Goal: Transaction & Acquisition: Purchase product/service

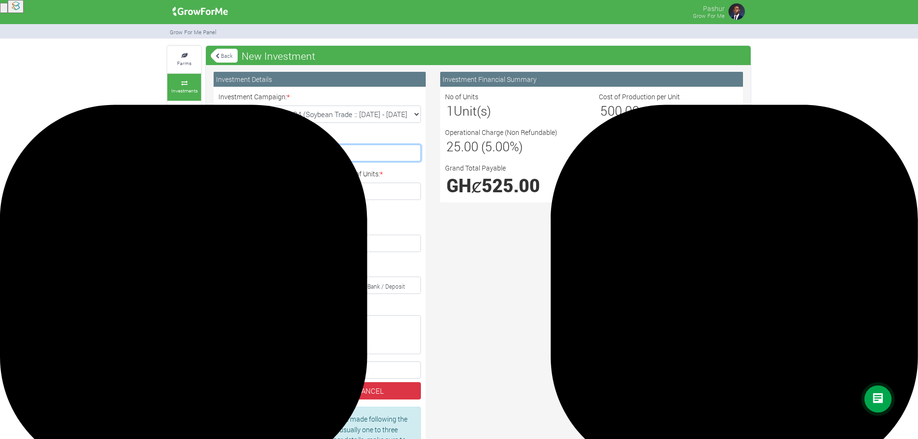
click at [329, 148] on input "Give your Investment a Name: *" at bounding box center [319, 153] width 202 height 17
click at [215, 48] on link "Back" at bounding box center [224, 56] width 27 height 16
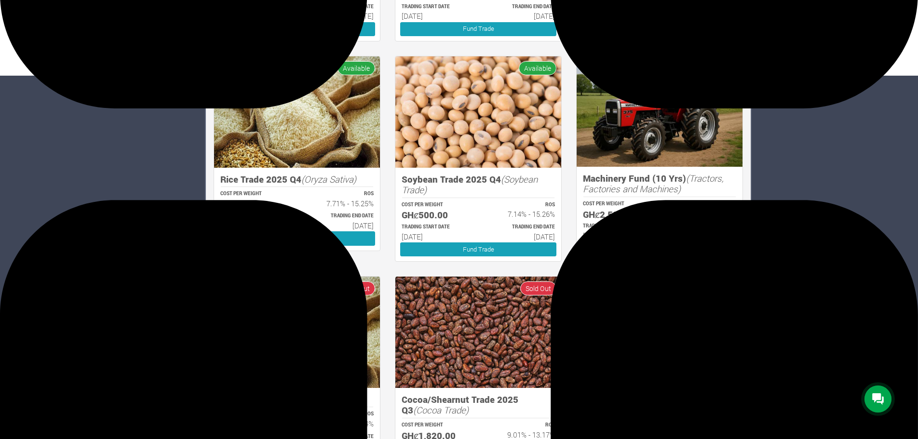
scroll to position [356, 0]
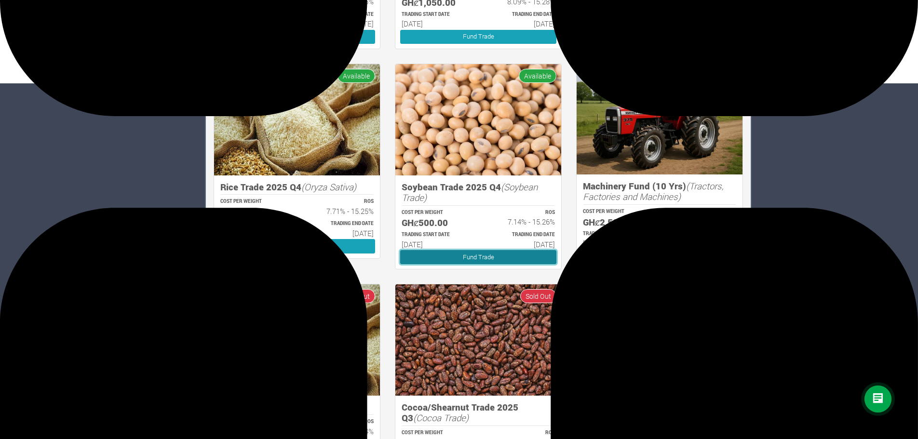
click at [473, 258] on link "Fund Trade" at bounding box center [478, 257] width 156 height 14
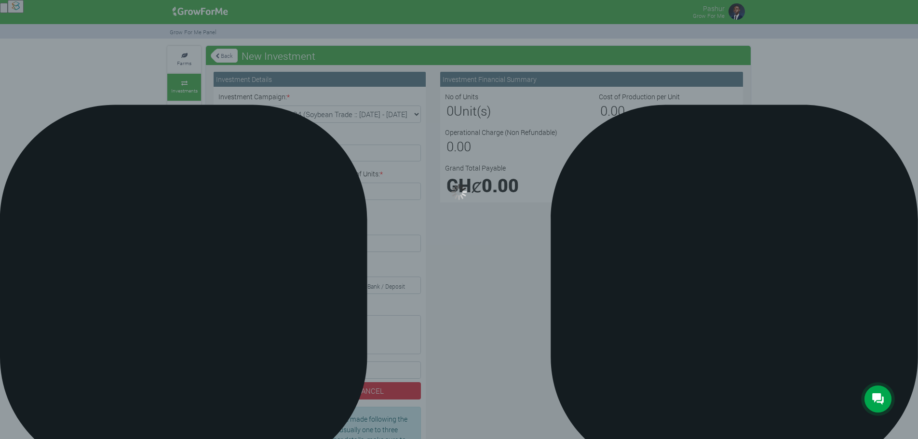
type input "1"
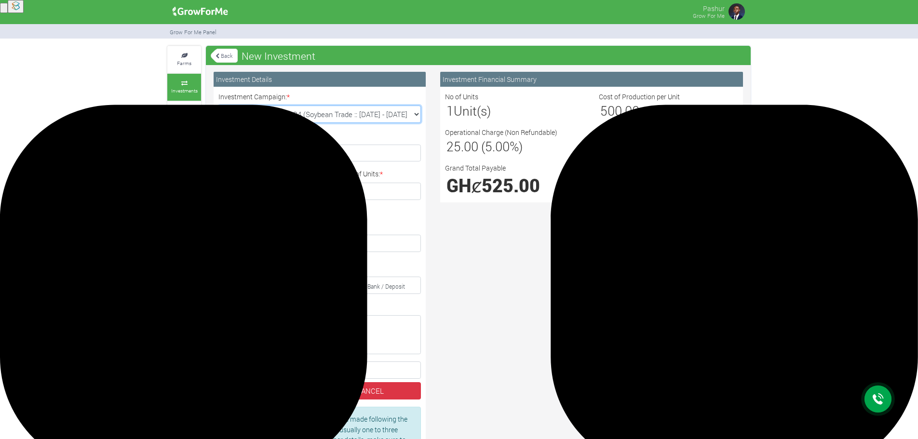
click at [330, 116] on select "Soybean Trade 2025 Q4 (Soybean Trade :: 01st Oct 2025 - 31st Mar 2026) Maize Tr…" at bounding box center [319, 114] width 202 height 17
click at [330, 115] on select "Soybean Trade 2025 Q4 (Soybean Trade :: 01st Oct 2025 - 31st Mar 2026) Maize Tr…" at bounding box center [319, 114] width 202 height 17
click at [309, 151] on input "Give your Investment a Name: *" at bounding box center [319, 153] width 202 height 17
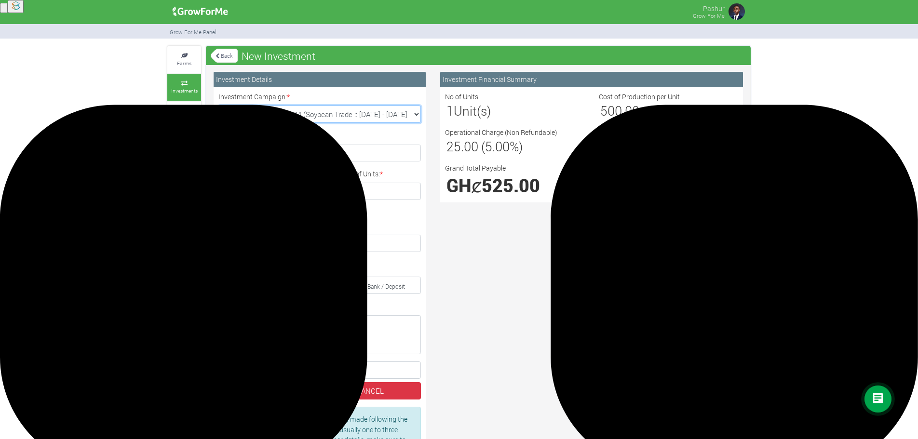
drag, startPoint x: 227, startPoint y: 114, endPoint x: 244, endPoint y: 115, distance: 17.9
click at [244, 115] on select "Soybean Trade 2025 Q4 (Soybean Trade :: 01st Oct 2025 - 31st Mar 2026) Maize Tr…" at bounding box center [319, 114] width 202 height 17
drag, startPoint x: 131, startPoint y: 139, endPoint x: 148, endPoint y: 140, distance: 16.9
click at [131, 139] on div "Farms Investments Finances Notifications Profile Sign Out Back New Investment" at bounding box center [459, 277] width 918 height 462
click at [264, 149] on input "Give your Investment a Name: *" at bounding box center [319, 153] width 202 height 17
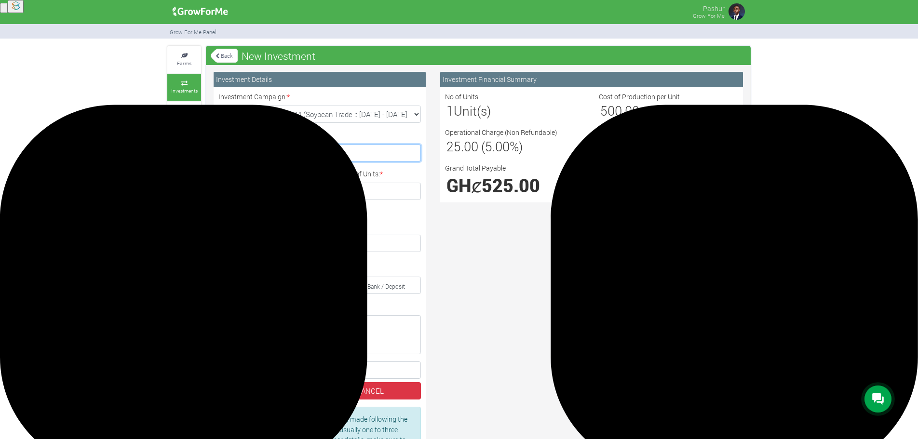
type input "Soybean"
click at [273, 193] on h4 "Soybean Trade" at bounding box center [274, 191] width 112 height 17
click at [360, 194] on input "1" at bounding box center [383, 191] width 76 height 17
click at [221, 225] on input "Momo Payment" at bounding box center [221, 227] width 6 height 6
radio input "true"
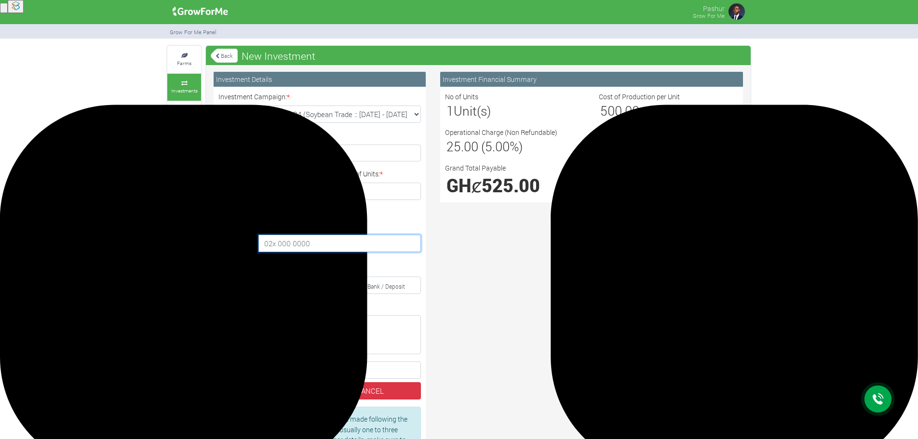
click at [273, 243] on input "text" at bounding box center [339, 243] width 162 height 17
type input "0547735716"
click at [248, 285] on small "Ghana Card" at bounding box center [247, 286] width 30 height 8
click at [230, 285] on input "Ghana Card" at bounding box center [227, 286] width 6 height 6
radio input "true"
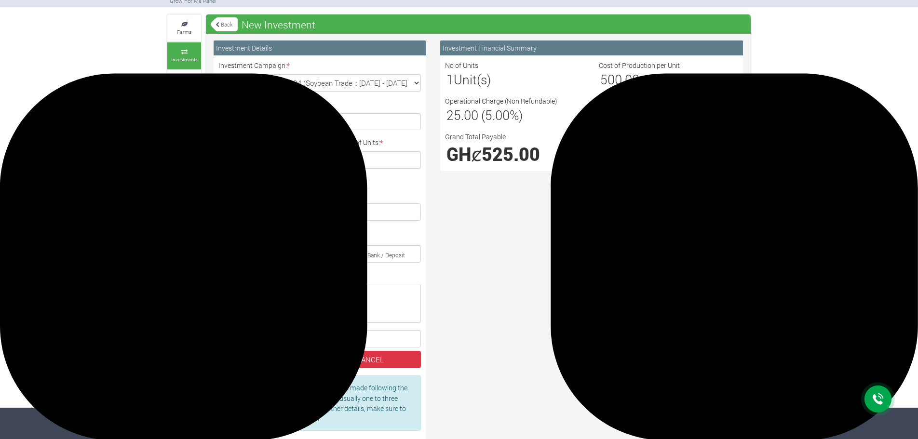
scroll to position [48, 0]
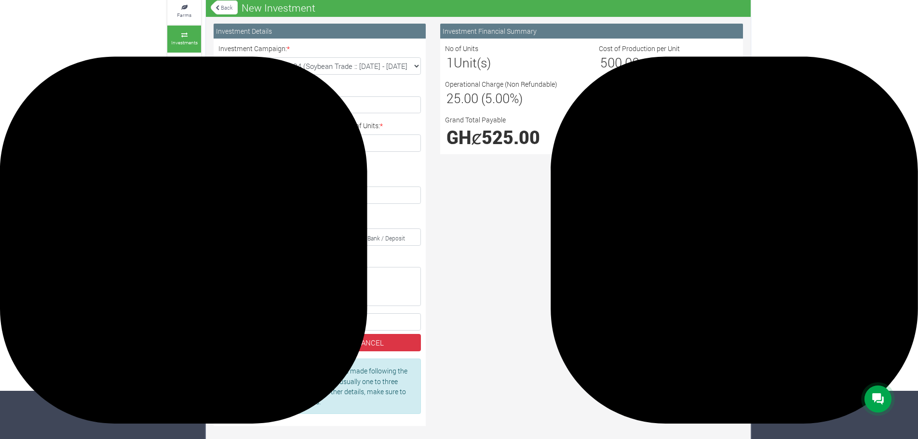
click at [244, 178] on small "Momo Payment" at bounding box center [245, 178] width 39 height 7
click at [225, 178] on input "Momo Payment" at bounding box center [221, 178] width 6 height 6
radio input "true"
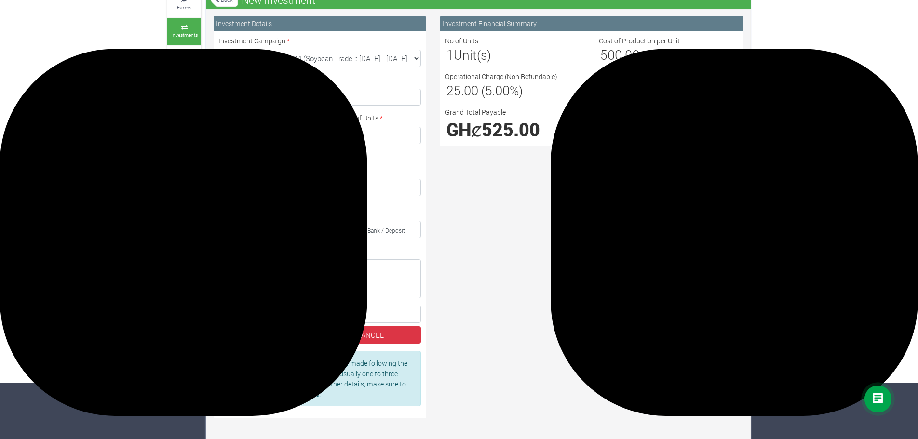
scroll to position [69, 0]
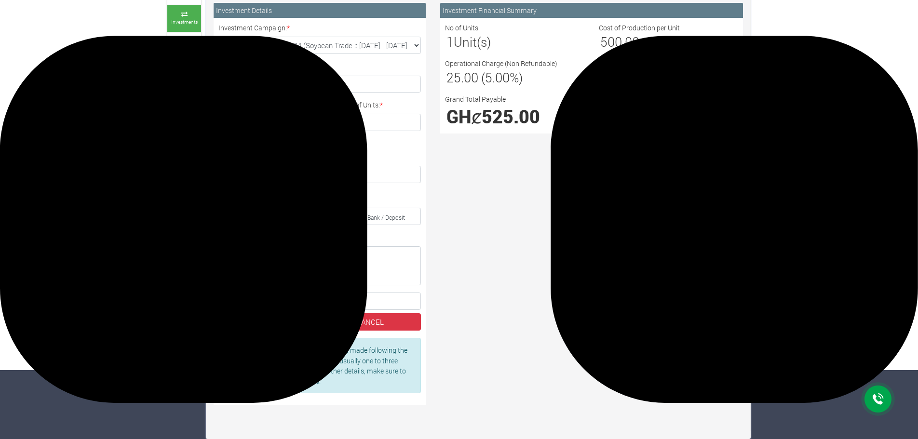
click at [233, 302] on label "I acknowledge the Terms and Conditions *" at bounding box center [319, 301] width 202 height 17
click at [230, 302] on input "I acknowledge the Terms and Conditions *" at bounding box center [227, 301] width 6 height 6
checkbox input "true"
click at [287, 321] on button "PAY NOW" at bounding box center [269, 321] width 102 height 17
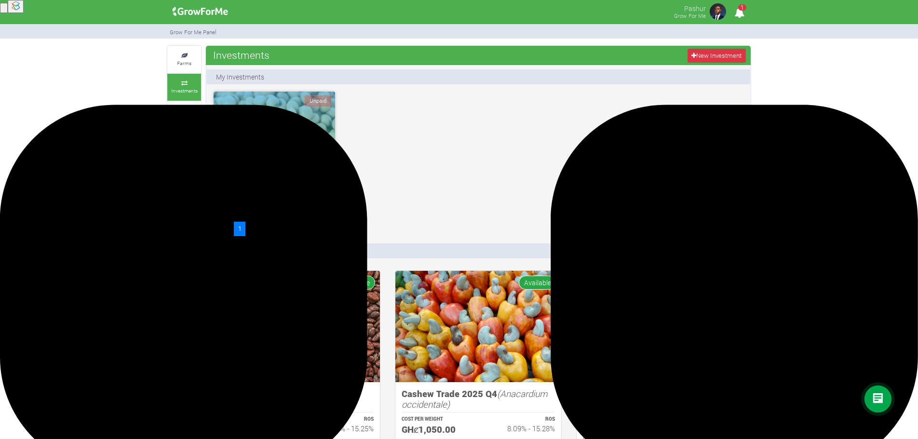
click at [293, 154] on div "Unpaid" at bounding box center [274, 140] width 121 height 96
click at [743, 17] on icon "1" at bounding box center [739, 13] width 19 height 22
click at [743, 9] on span "1" at bounding box center [742, 7] width 8 height 6
click at [741, 16] on icon "1" at bounding box center [739, 13] width 19 height 22
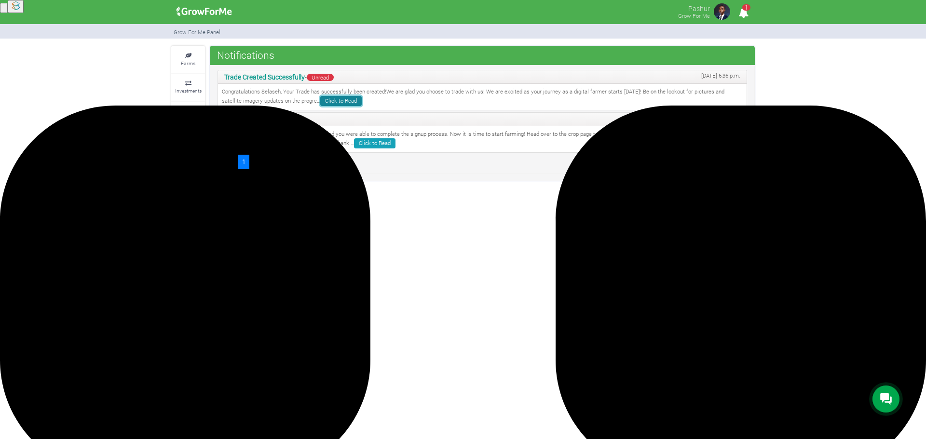
click at [328, 99] on link "Click to Read" at bounding box center [340, 101] width 41 height 10
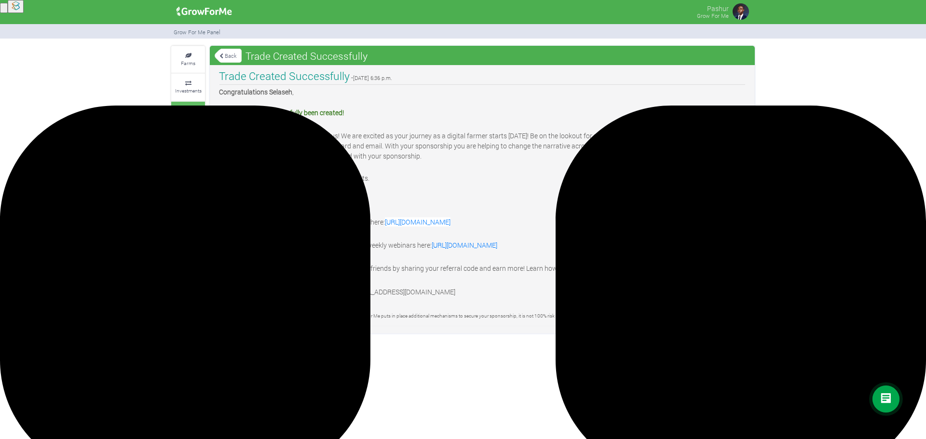
click at [188, 112] on icon at bounding box center [188, 111] width 29 height 5
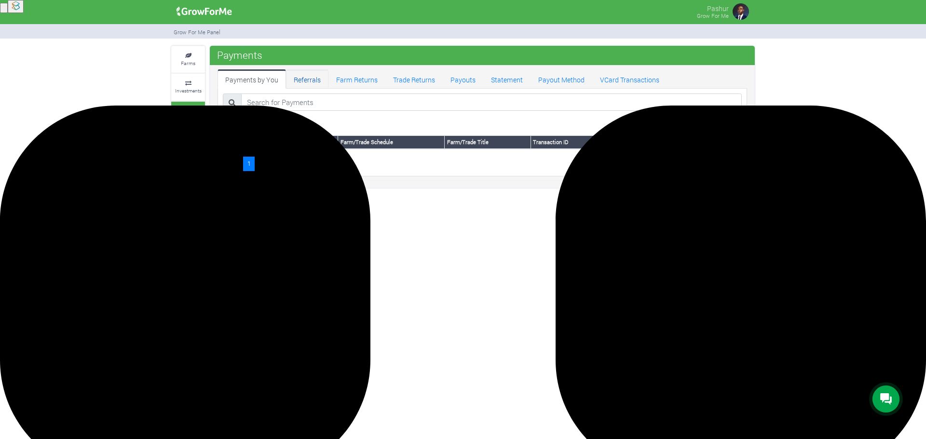
click at [308, 78] on link "Referrals" at bounding box center [307, 78] width 42 height 19
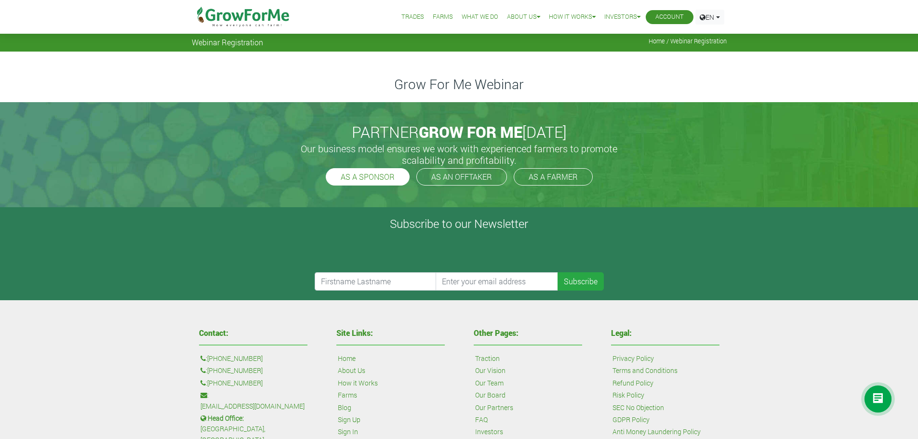
click at [369, 177] on link "AS A SPONSOR" at bounding box center [368, 176] width 84 height 17
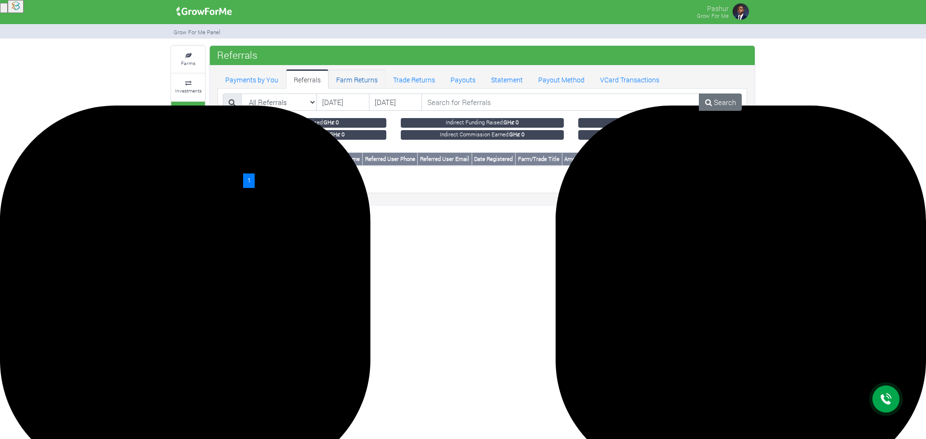
click at [352, 80] on link "Farm Returns" at bounding box center [356, 78] width 57 height 19
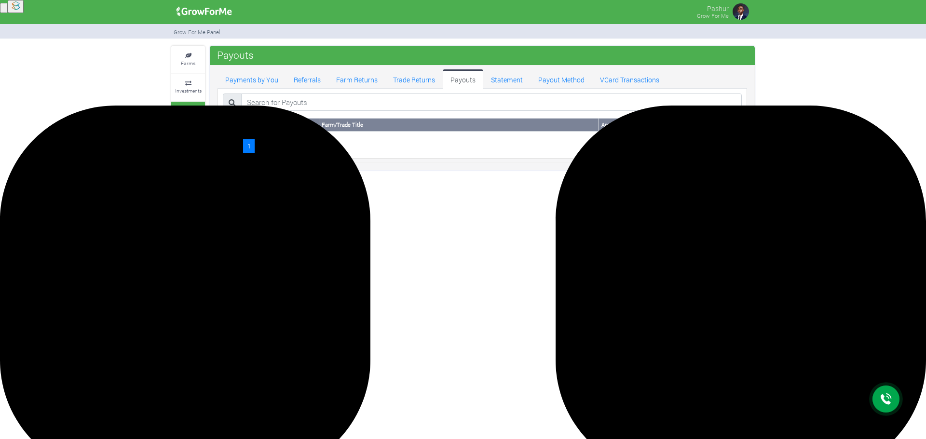
click at [564, 82] on link "Payout Method" at bounding box center [561, 78] width 62 height 19
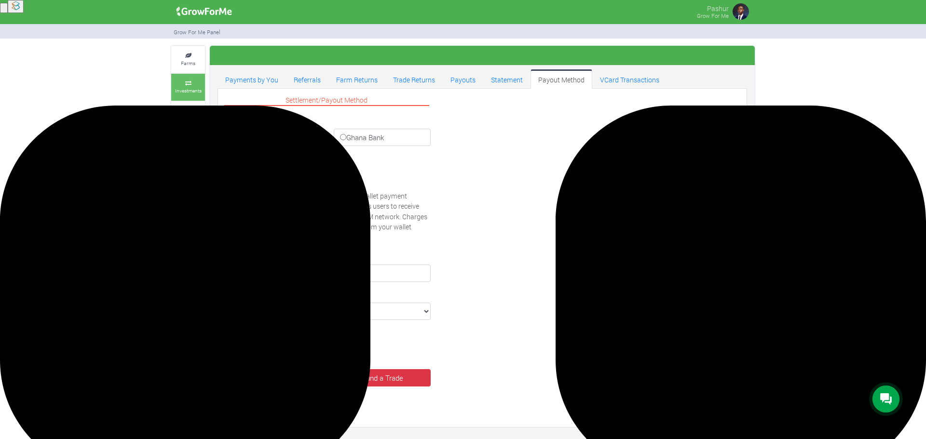
click at [189, 84] on icon at bounding box center [188, 83] width 29 height 5
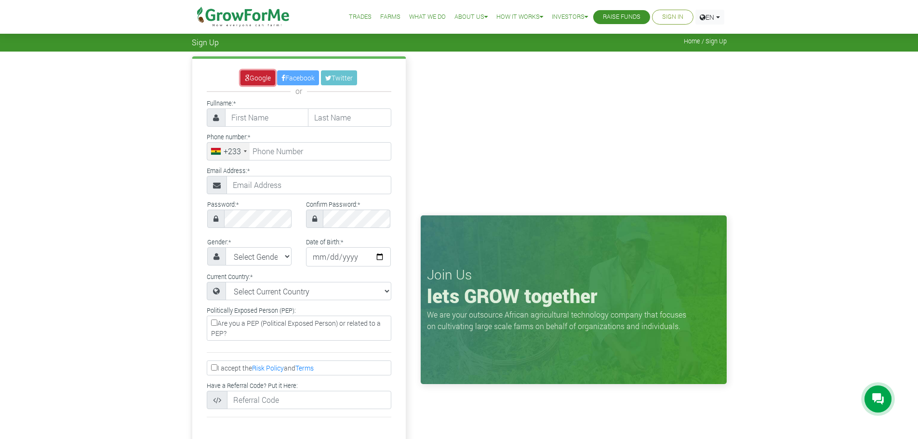
click at [256, 75] on link "Google" at bounding box center [258, 77] width 35 height 15
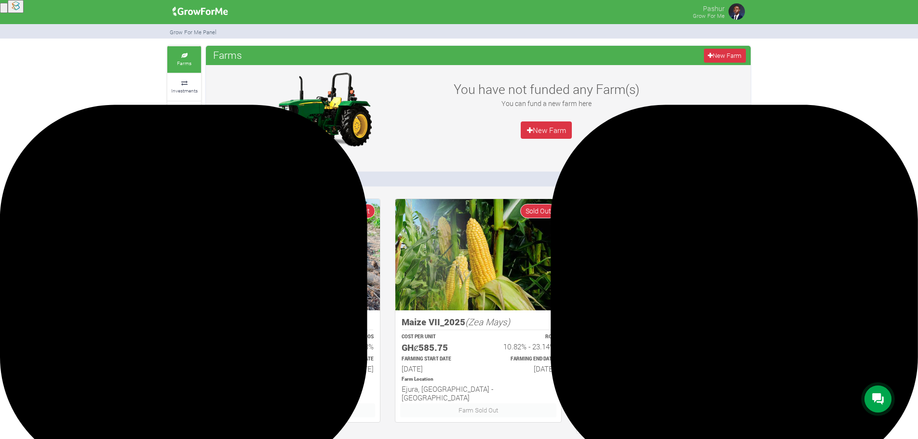
click at [188, 162] on link "Profile" at bounding box center [184, 170] width 34 height 27
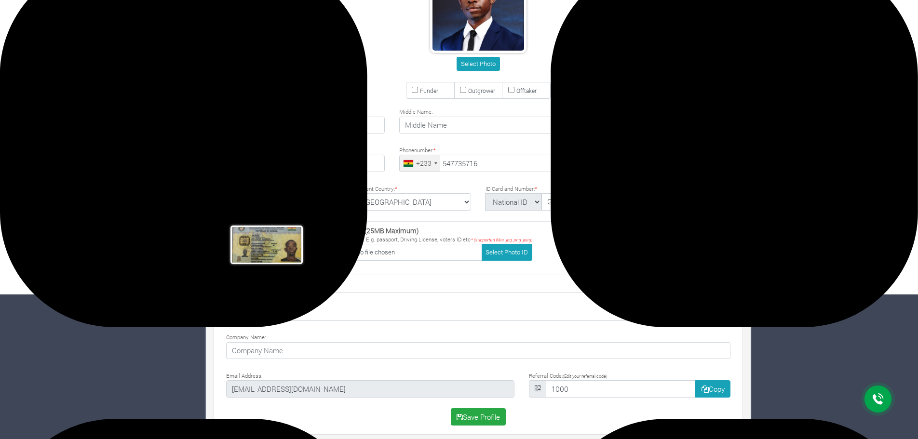
type input "54 773 5716"
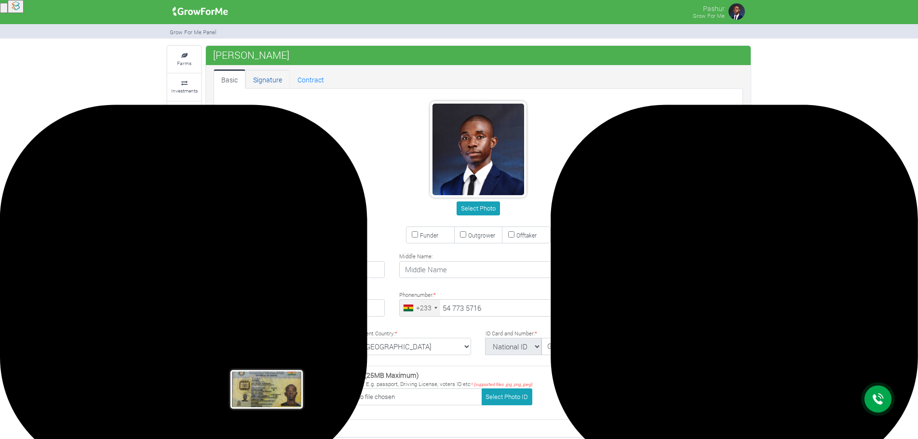
click at [256, 79] on link "Signature" at bounding box center [267, 78] width 44 height 19
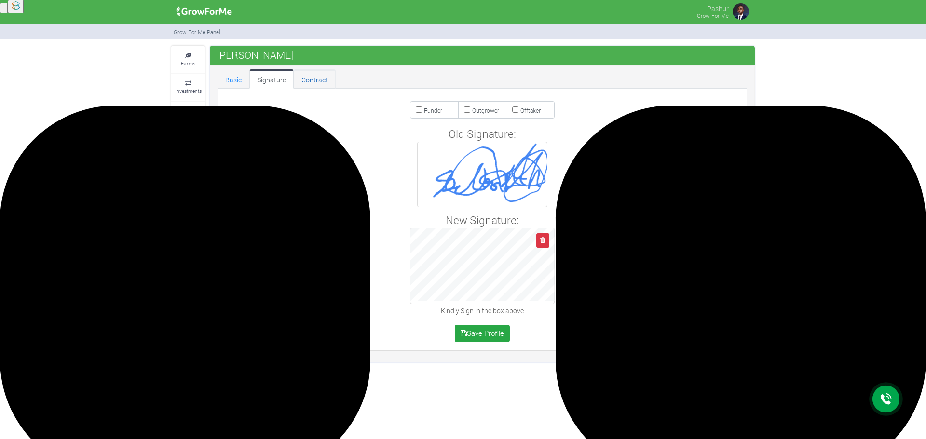
click at [316, 84] on link "Contract" at bounding box center [315, 78] width 42 height 19
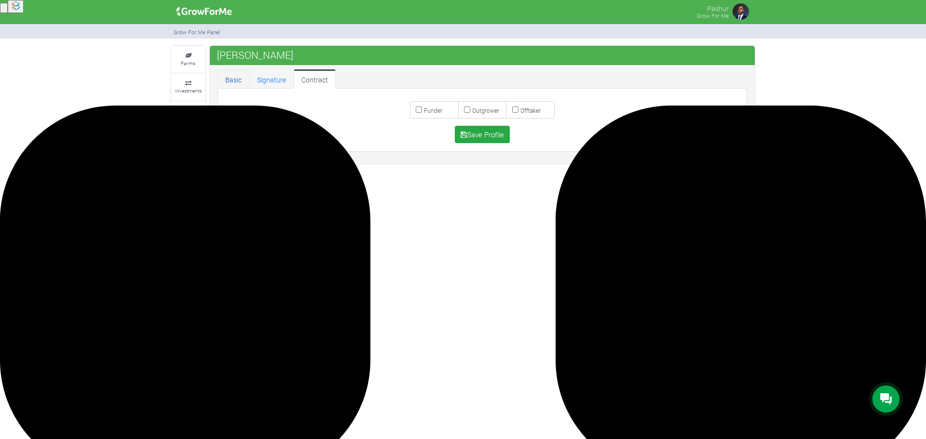
click at [238, 75] on link "Basic" at bounding box center [233, 78] width 32 height 19
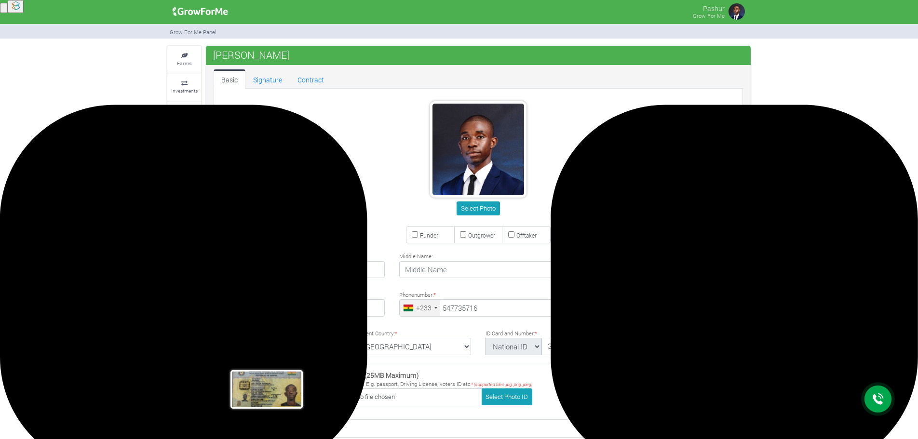
click at [430, 234] on small "Funder" at bounding box center [429, 235] width 18 height 8
click at [418, 234] on input "Funder" at bounding box center [415, 234] width 6 height 6
checkbox input "true"
type input "54 773 5716"
click at [178, 81] on link "Investments" at bounding box center [184, 87] width 34 height 27
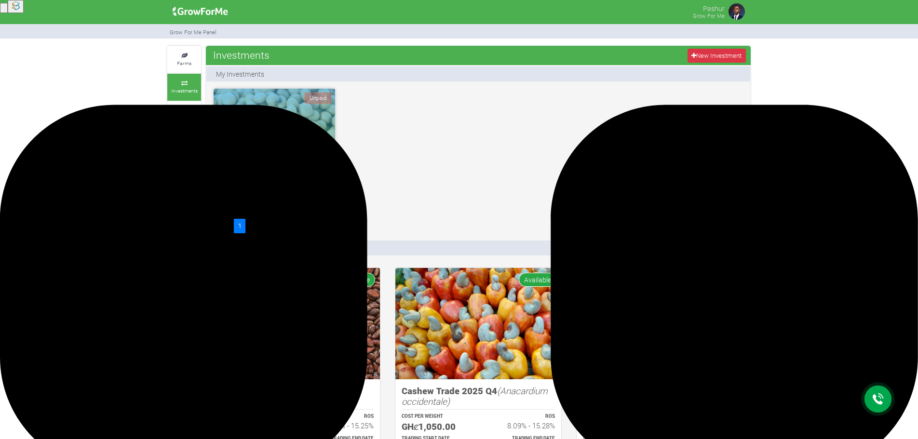
click at [282, 152] on div "Unpaid" at bounding box center [274, 137] width 121 height 96
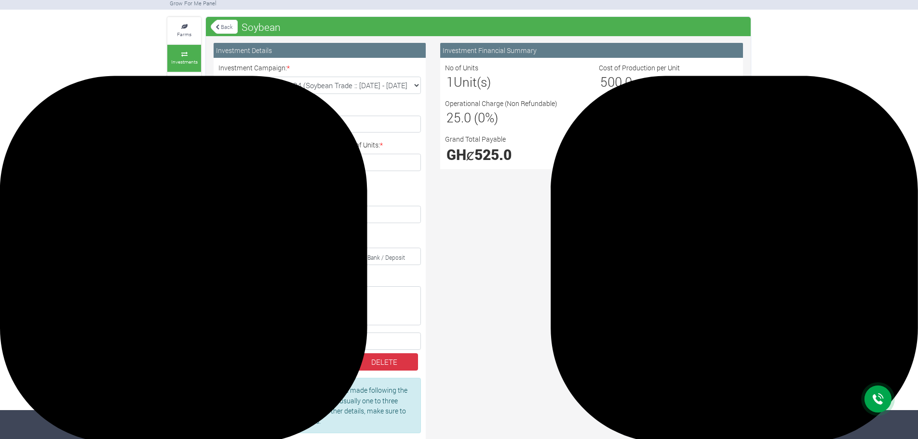
scroll to position [57, 0]
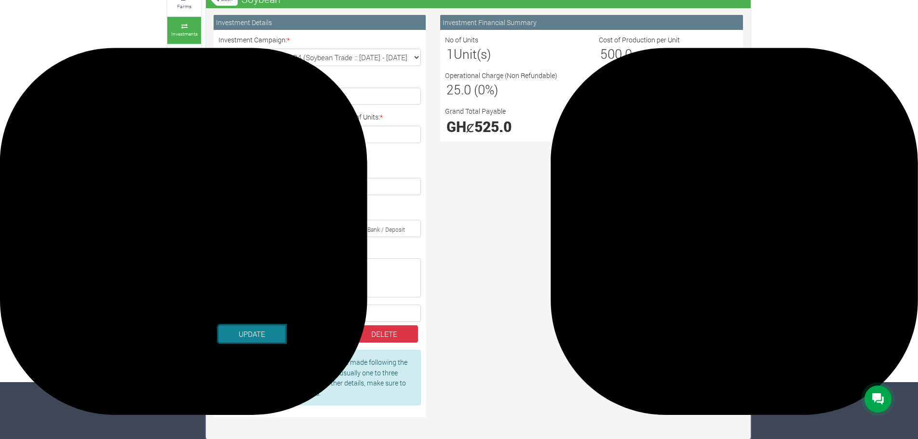
click at [255, 334] on button "UPDATE" at bounding box center [251, 333] width 67 height 17
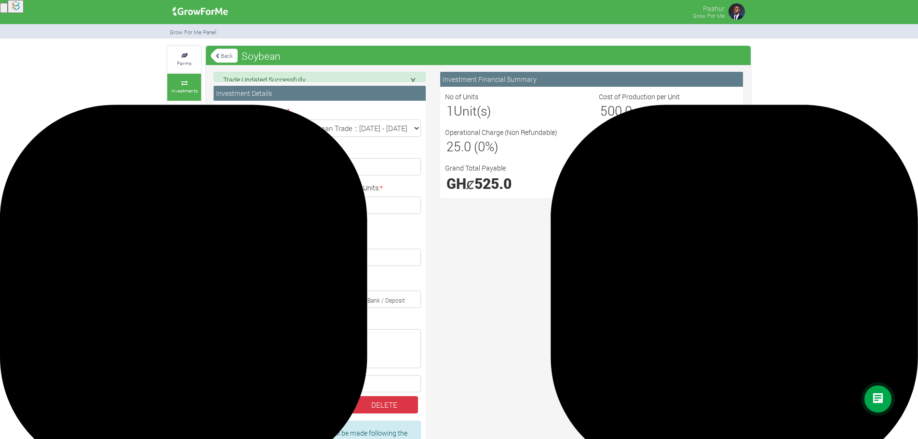
click at [669, 215] on span "Show Your Investment Calculator" at bounding box center [692, 212] width 91 height 9
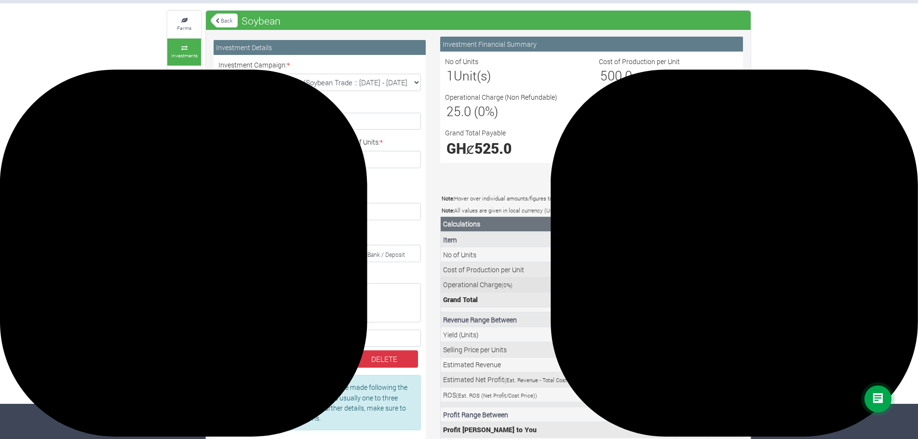
scroll to position [120, 0]
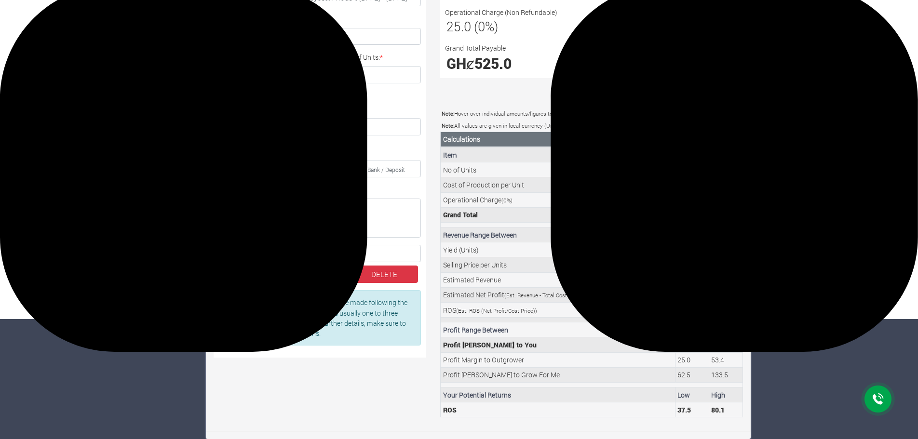
click at [870, 398] on div at bounding box center [877, 399] width 27 height 27
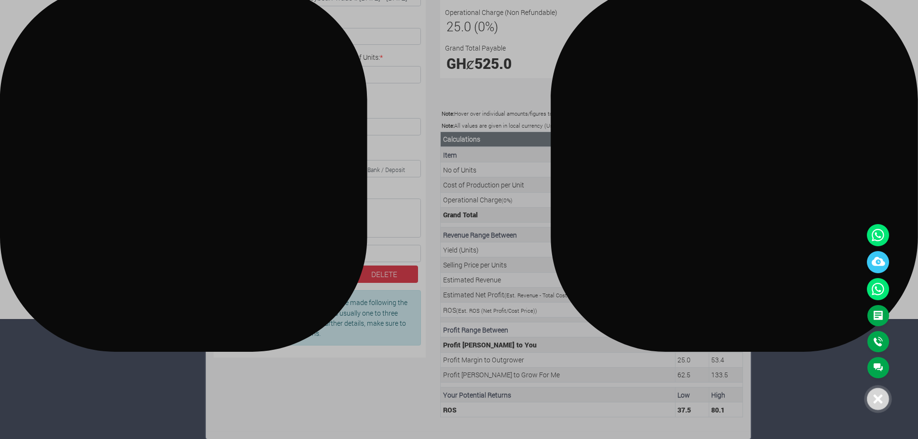
click at [825, 149] on div at bounding box center [459, 219] width 918 height 439
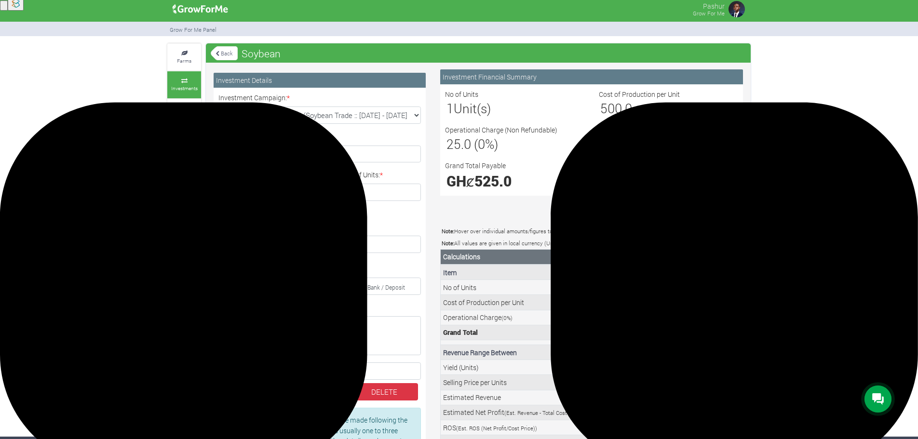
scroll to position [0, 0]
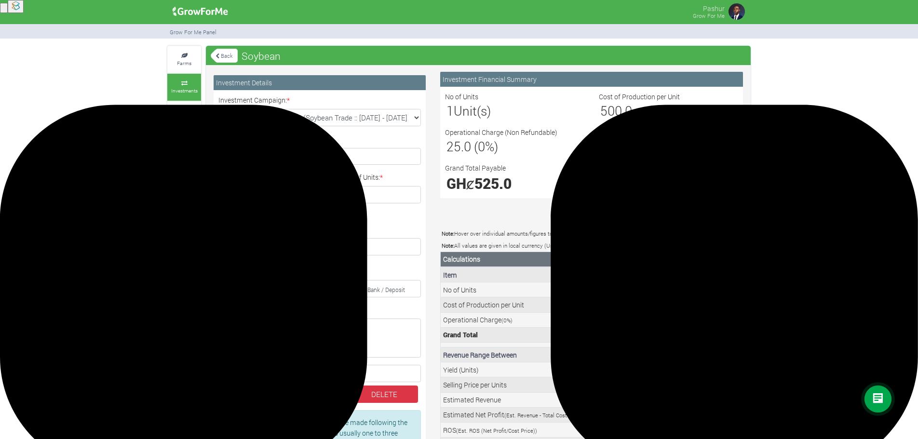
click at [221, 52] on link "Back" at bounding box center [224, 56] width 27 height 16
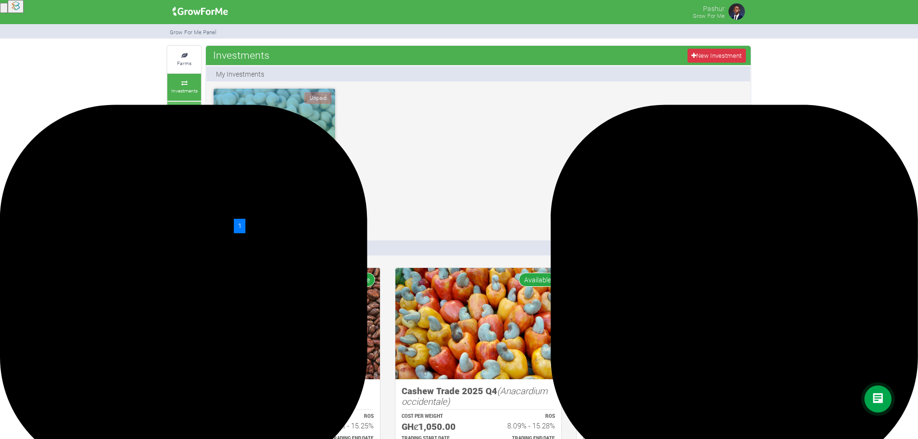
click at [180, 110] on icon at bounding box center [184, 111] width 29 height 5
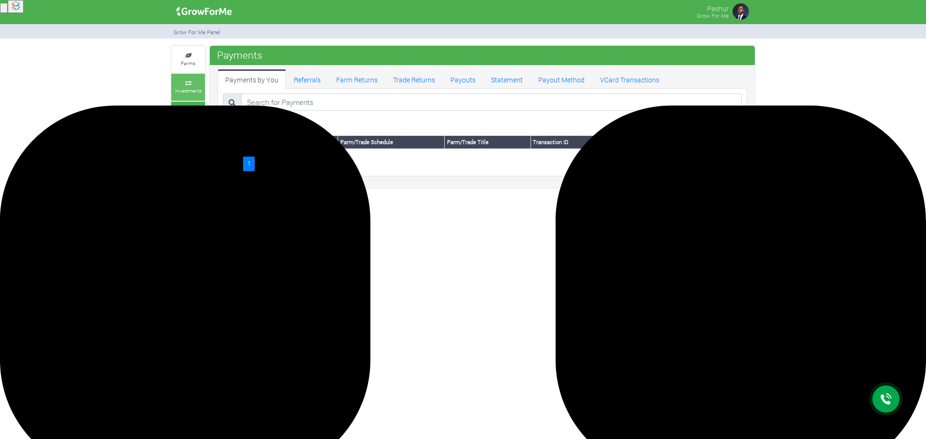
click at [189, 87] on link "Investments" at bounding box center [188, 87] width 34 height 27
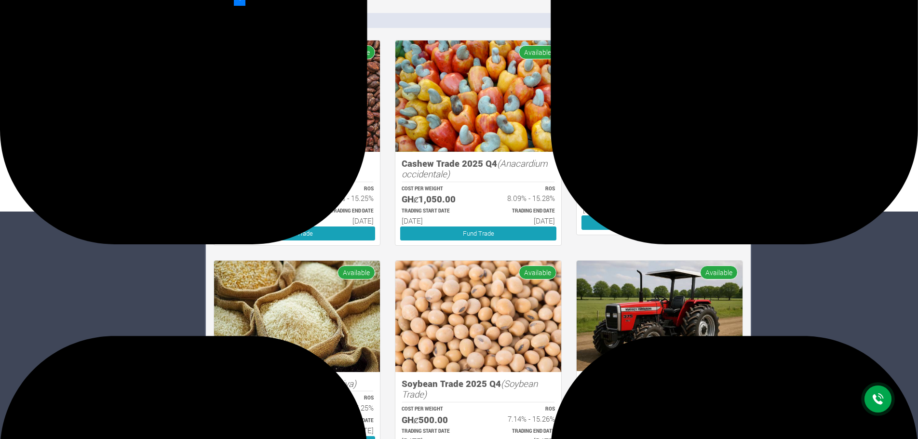
scroll to position [231, 0]
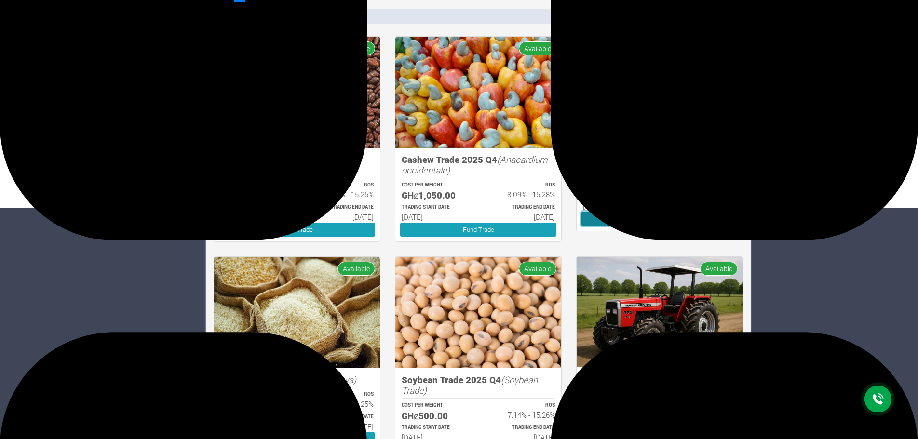
click at [682, 215] on link "Fund Trade" at bounding box center [659, 219] width 156 height 14
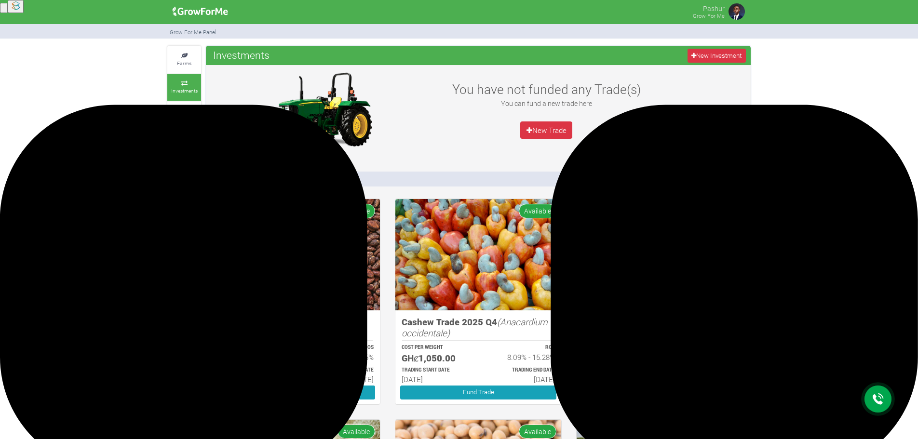
click at [203, 9] on img at bounding box center [200, 11] width 62 height 19
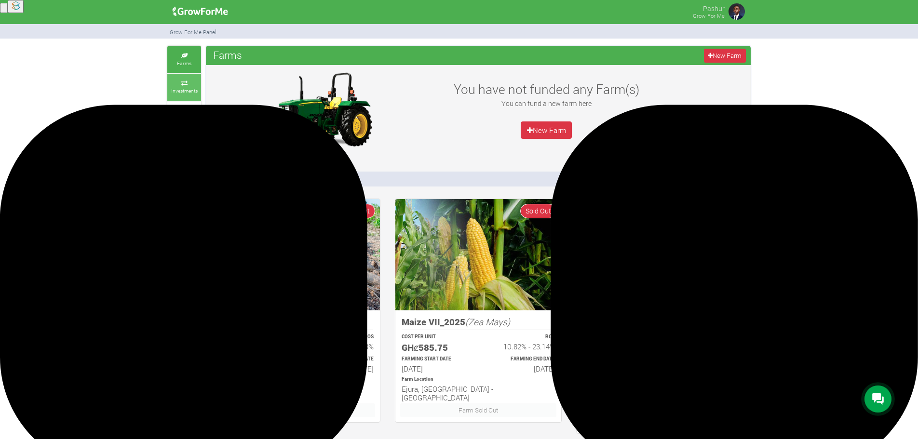
click at [184, 94] on small "Investments" at bounding box center [184, 90] width 27 height 7
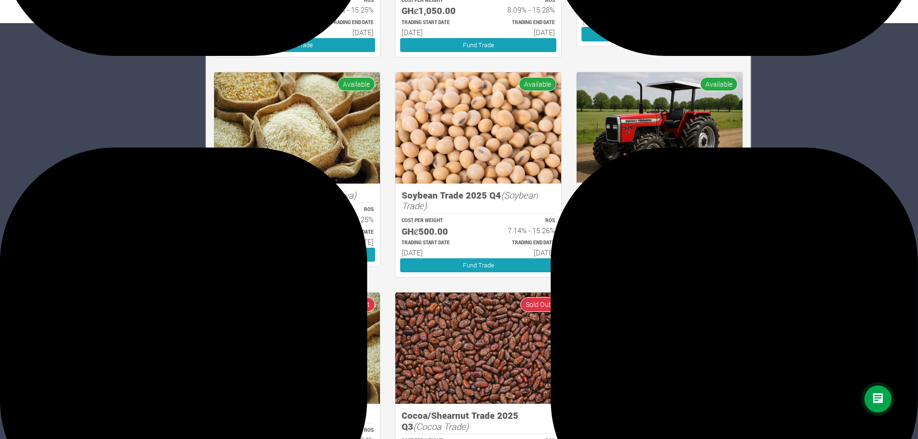
scroll to position [434, 0]
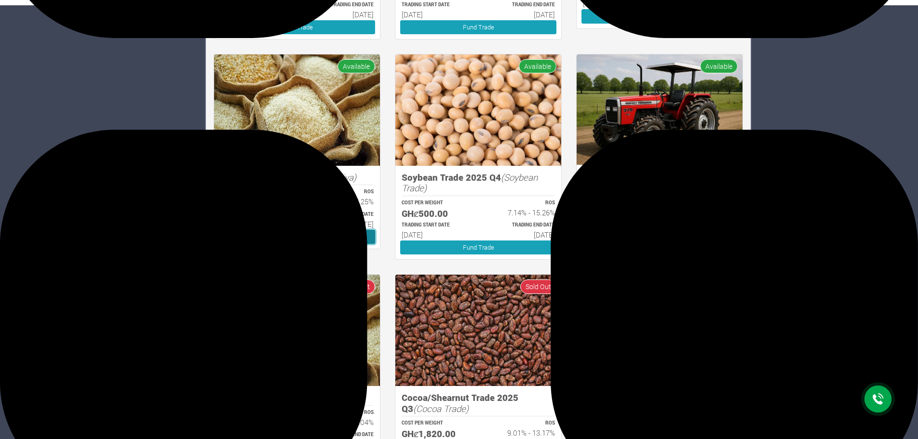
click at [319, 235] on link "Fund Trade" at bounding box center [297, 237] width 156 height 14
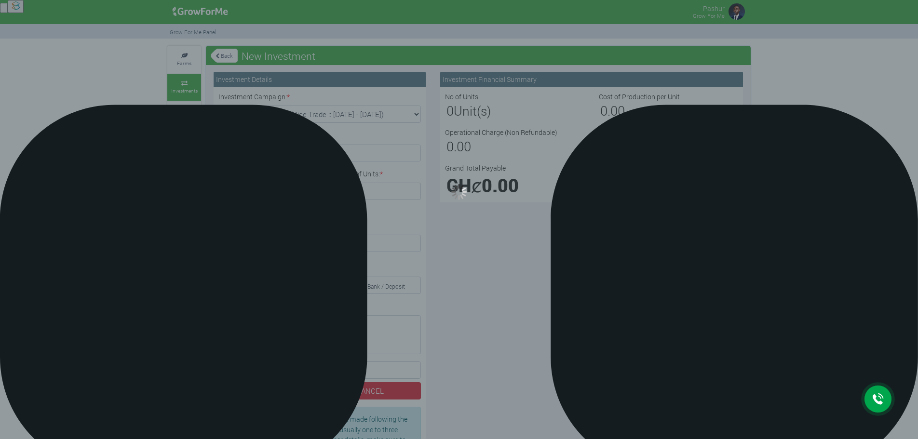
type input "1"
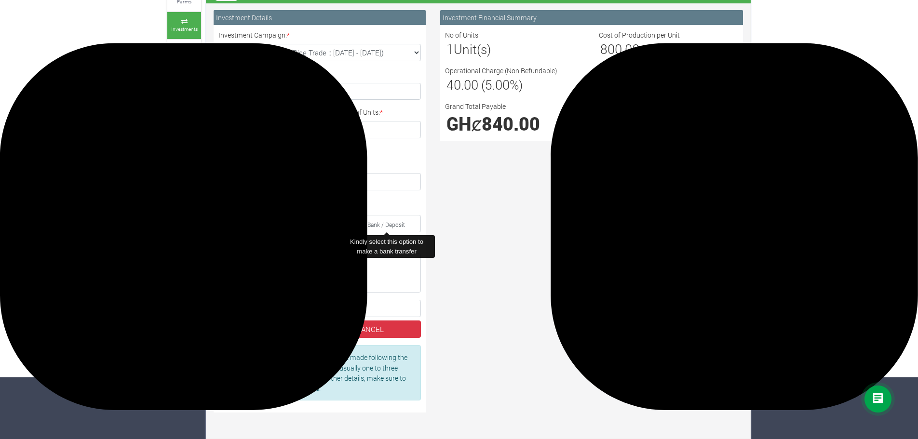
scroll to position [69, 0]
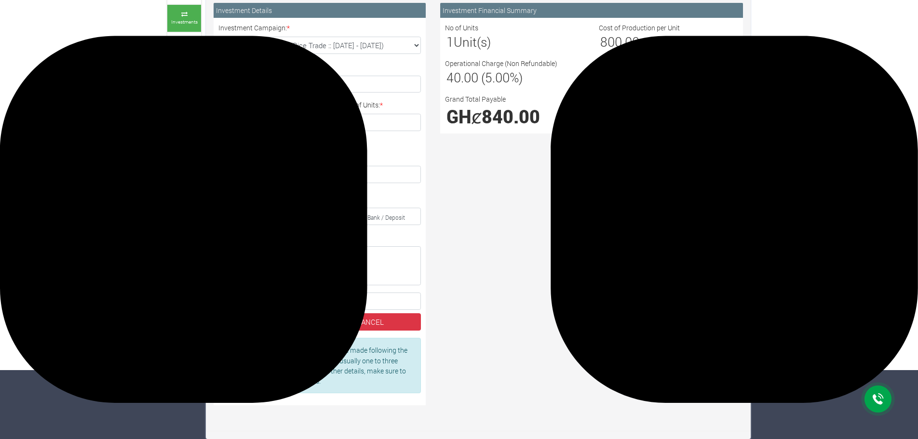
click at [230, 301] on label "I acknowledge the Terms and Conditions *" at bounding box center [319, 301] width 202 height 17
click at [230, 301] on input "I acknowledge the Terms and Conditions *" at bounding box center [227, 301] width 6 height 6
checkbox input "true"
click at [225, 161] on label "Momo Payment" at bounding box center [241, 157] width 46 height 10
click at [221, 161] on input "Momo Payment" at bounding box center [221, 158] width 6 height 6
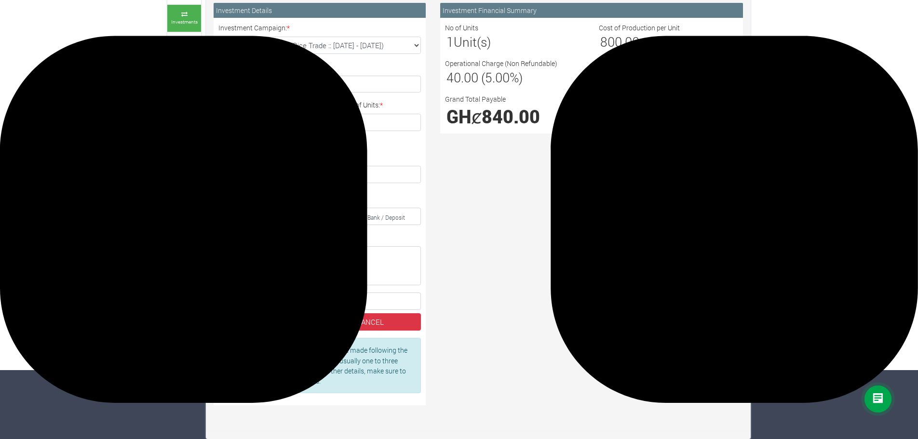
radio input "true"
click at [306, 174] on input "text" at bounding box center [339, 174] width 162 height 17
type input "0547735716"
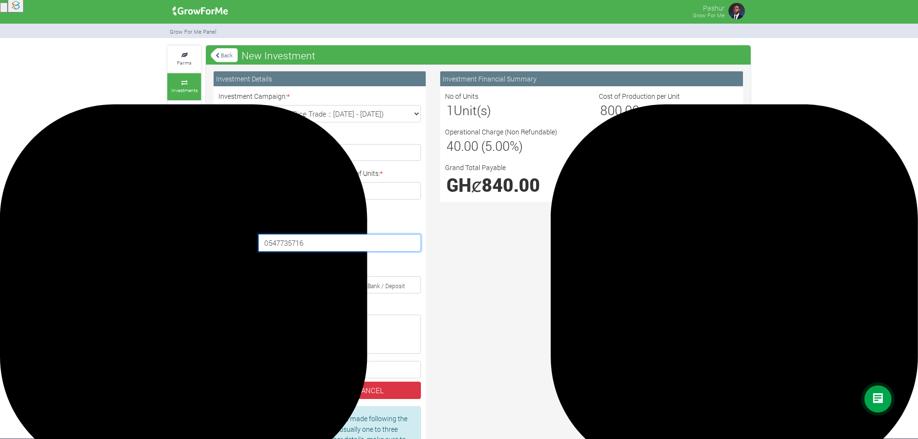
scroll to position [0, 0]
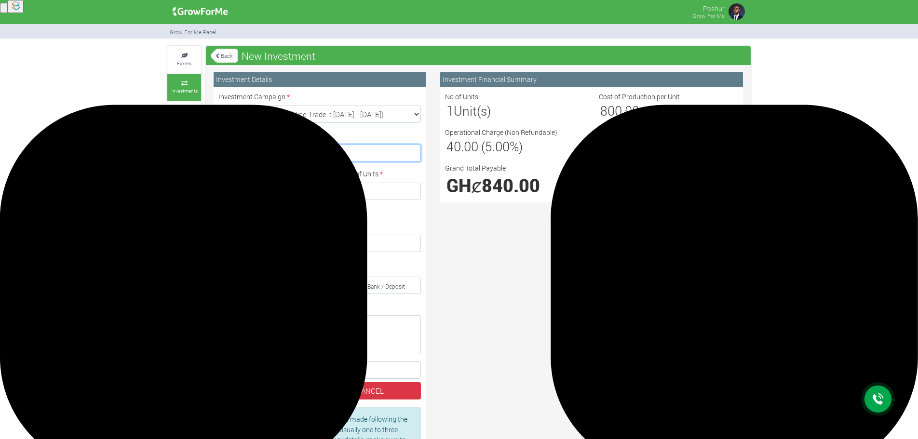
click at [314, 157] on input "Give your Investment a Name: *" at bounding box center [319, 153] width 202 height 17
type input "Rice"
drag, startPoint x: 495, startPoint y: 248, endPoint x: 382, endPoint y: 224, distance: 115.8
click at [495, 248] on div "Investment Financial Summary No of Units 1 Unit(s) Cost of Production per Unit …" at bounding box center [591, 277] width 317 height 410
click at [683, 211] on span "Show Your Investment Calculator" at bounding box center [689, 217] width 107 height 14
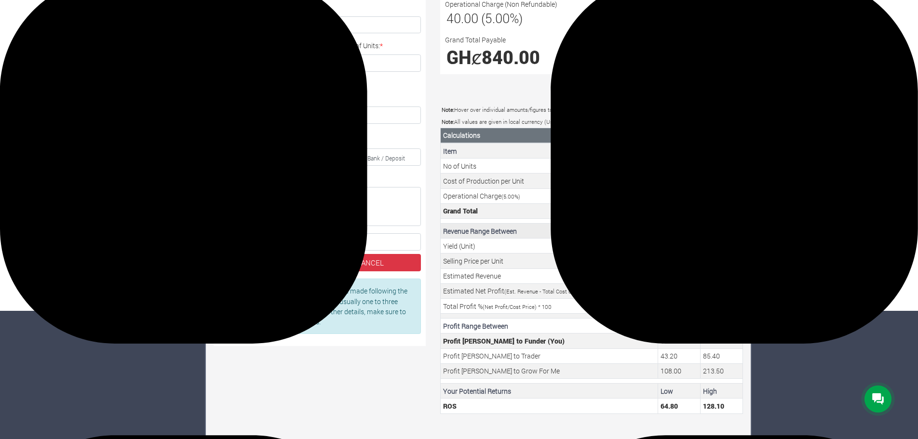
scroll to position [136, 0]
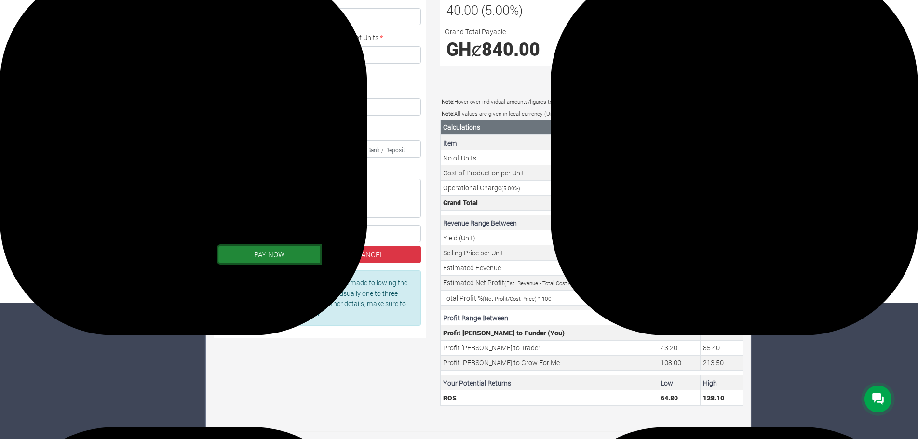
click at [262, 253] on button "PAY NOW" at bounding box center [269, 254] width 102 height 17
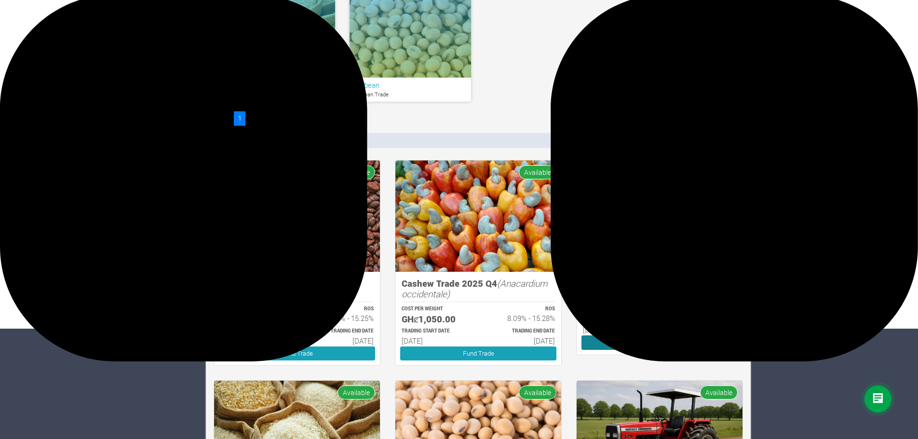
scroll to position [145, 0]
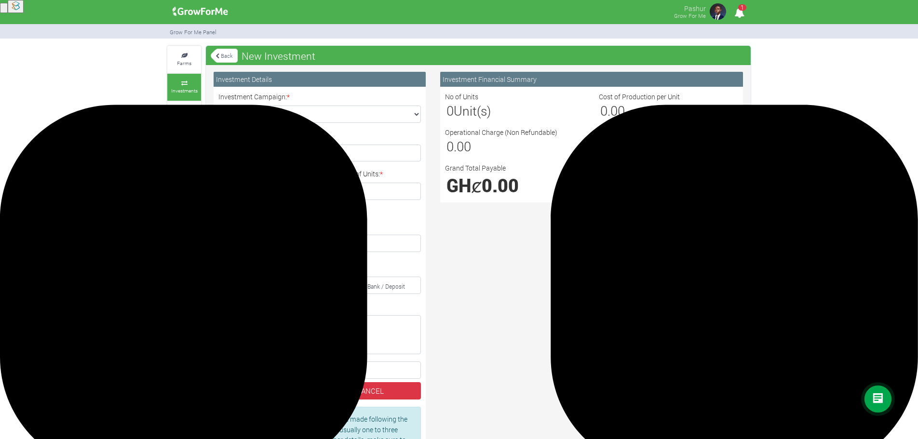
click at [396, 105] on div "Investment Campaign: * Maize Trade 2025 Q4 (Maize Trade :: [DATE] - [DATE]) Cas…" at bounding box center [319, 107] width 217 height 31
click at [183, 88] on small "Investments" at bounding box center [184, 90] width 27 height 7
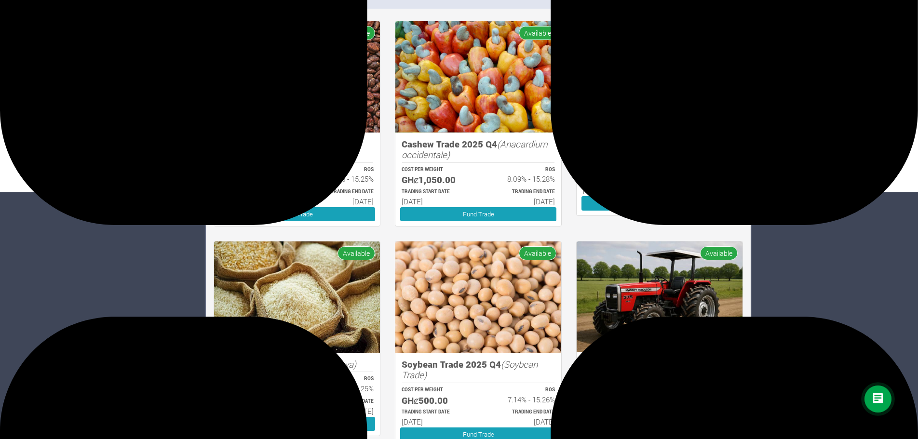
scroll to position [241, 0]
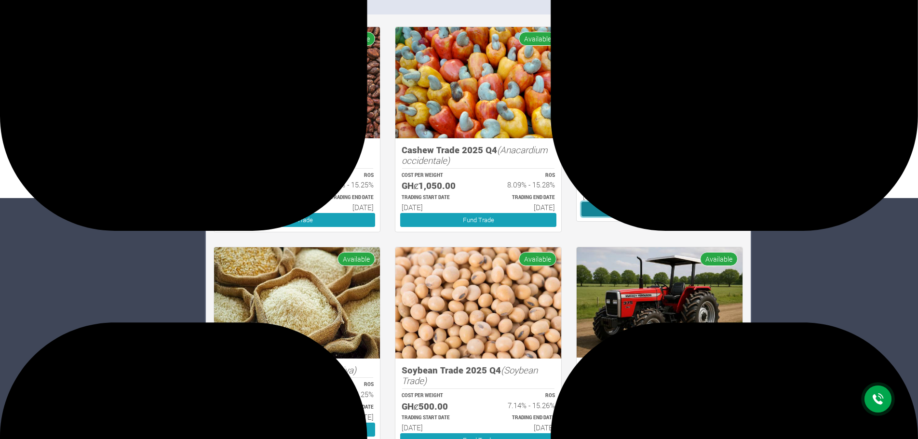
click at [622, 210] on link "Fund Trade" at bounding box center [659, 209] width 156 height 14
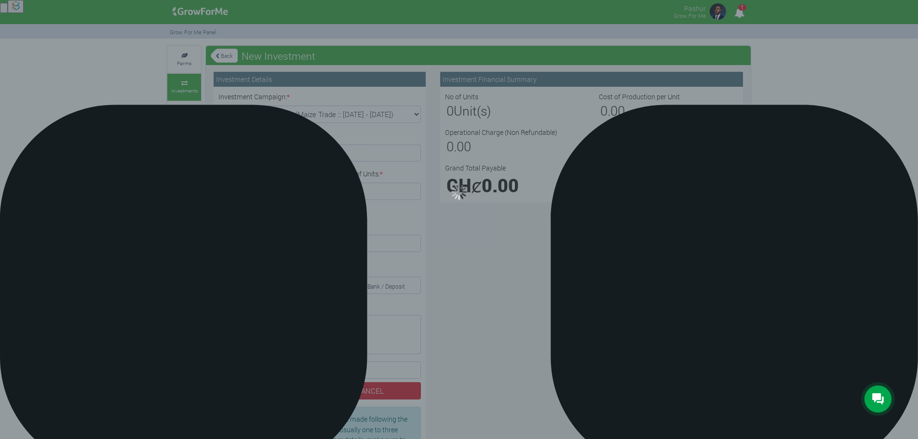
type input "1"
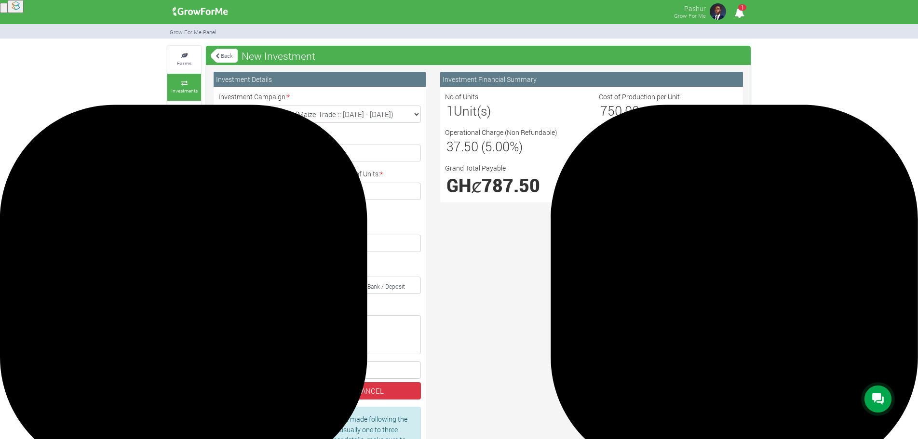
click at [252, 229] on small "Momo Payment" at bounding box center [245, 226] width 39 height 7
click at [225, 229] on input "Momo Payment" at bounding box center [221, 227] width 6 height 6
radio input "true"
click at [287, 245] on input "text" at bounding box center [339, 243] width 162 height 17
type input "0547735716"
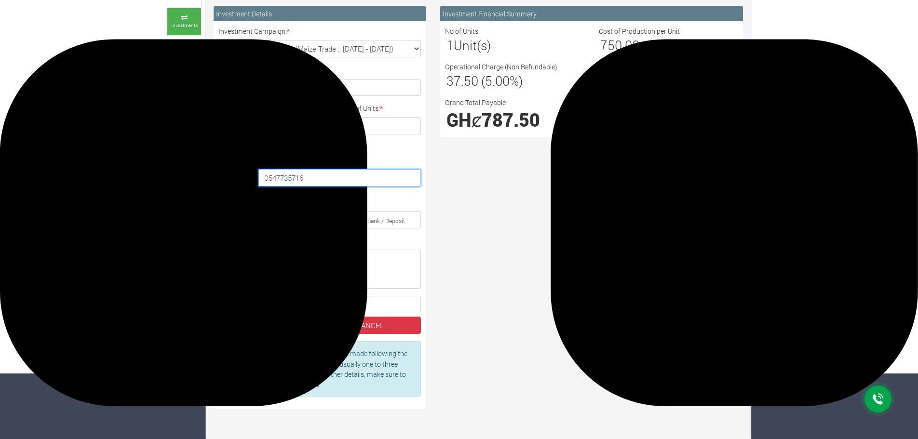
scroll to position [69, 0]
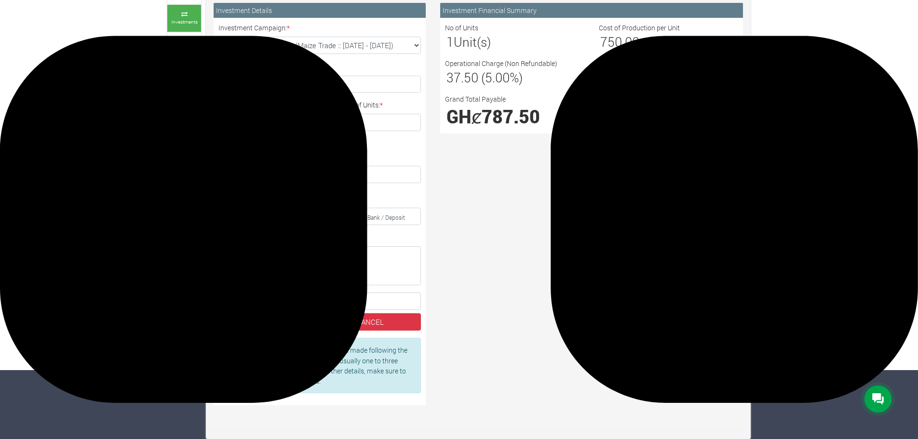
click at [234, 303] on label "I acknowledge the Terms and Conditions *" at bounding box center [319, 301] width 202 height 17
click at [230, 303] on input "I acknowledge the Terms and Conditions *" at bounding box center [227, 301] width 6 height 6
checkbox input "true"
click at [266, 320] on button "PAY NOW" at bounding box center [269, 321] width 102 height 17
click at [282, 92] on input "Give your Investment a Name: *" at bounding box center [319, 84] width 202 height 17
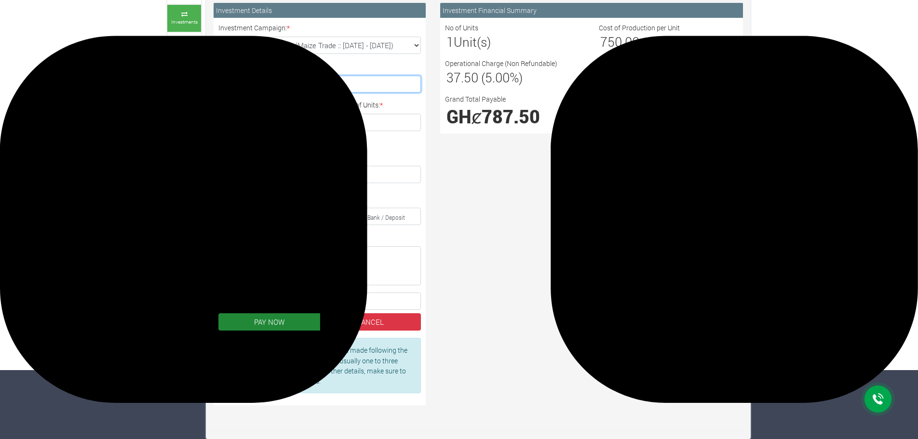
type input "Maize"
click at [291, 323] on button "PAY NOW" at bounding box center [269, 321] width 102 height 17
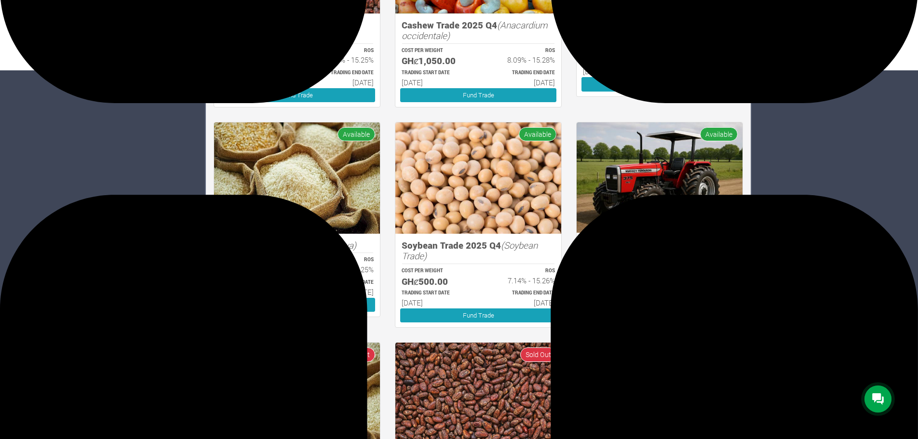
scroll to position [386, 0]
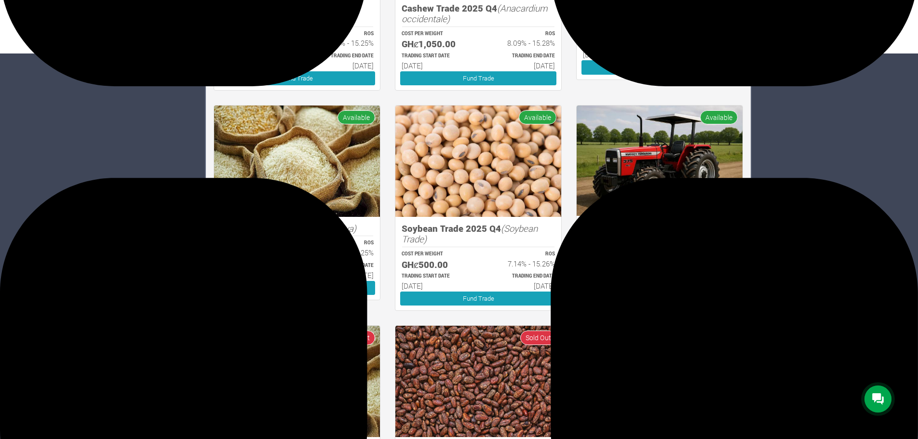
click at [658, 298] on link "Fund Trade" at bounding box center [659, 298] width 156 height 14
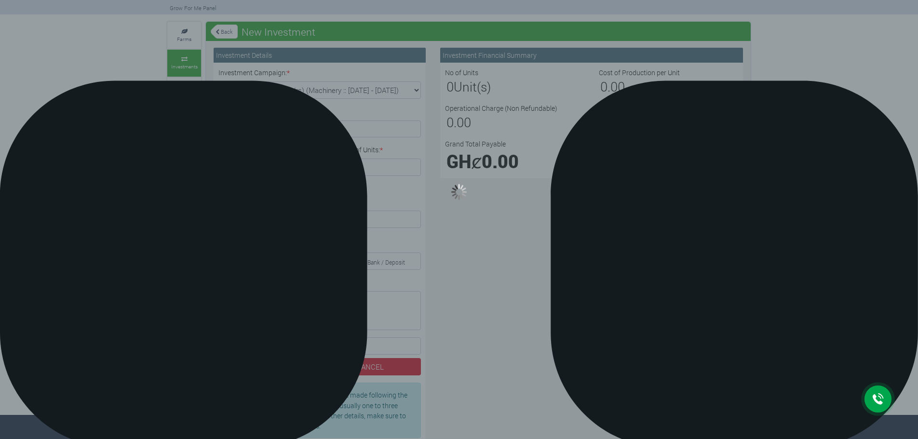
scroll to position [48, 0]
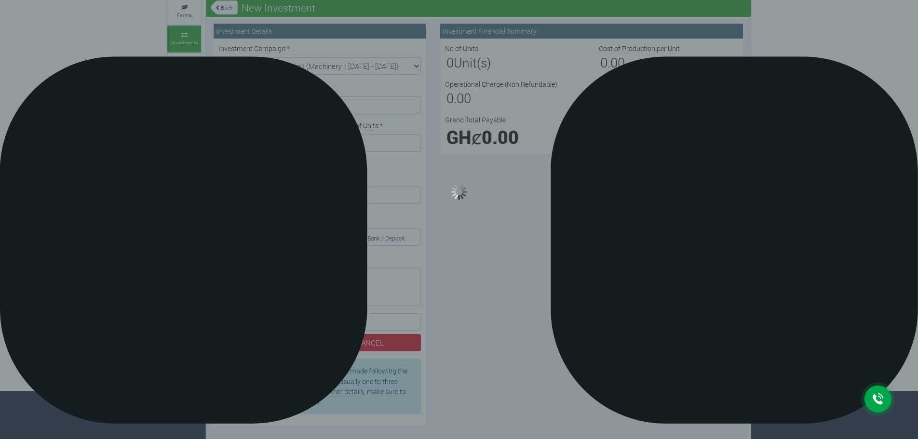
type input "1"
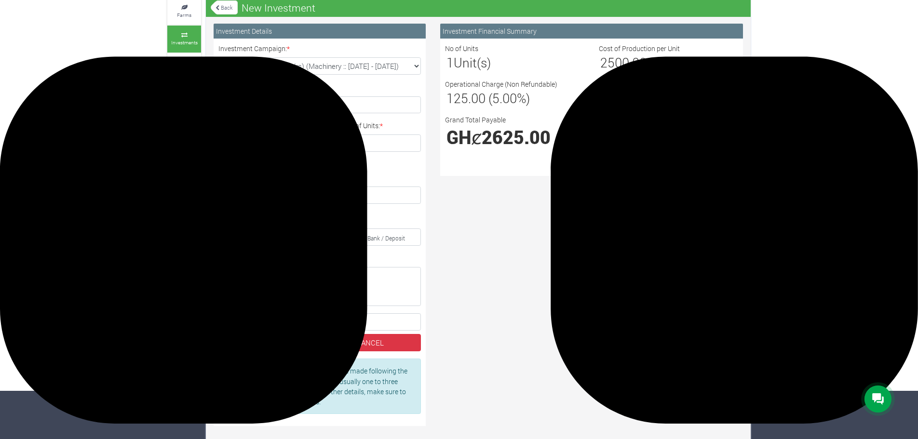
click at [688, 191] on span "Show Your Investment Calculator" at bounding box center [692, 190] width 91 height 9
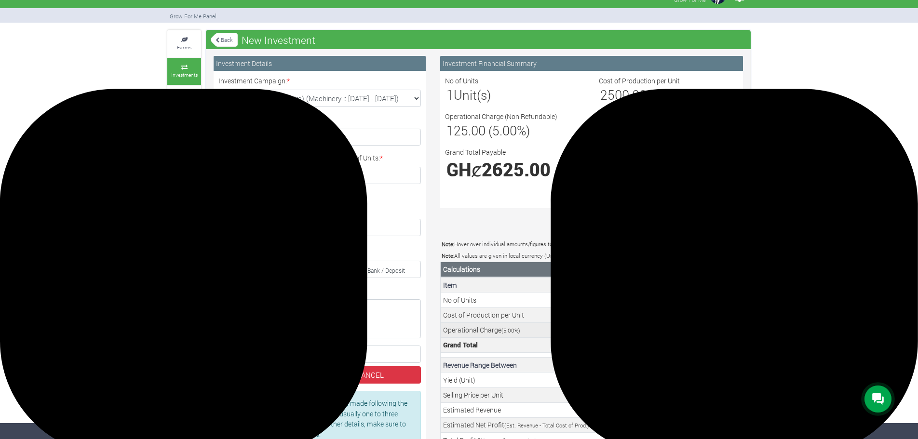
scroll to position [0, 0]
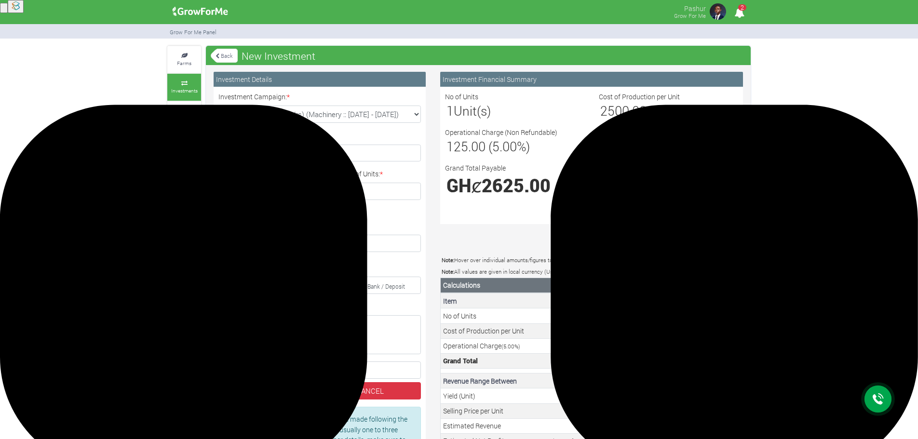
click at [213, 54] on link "Back" at bounding box center [224, 56] width 27 height 16
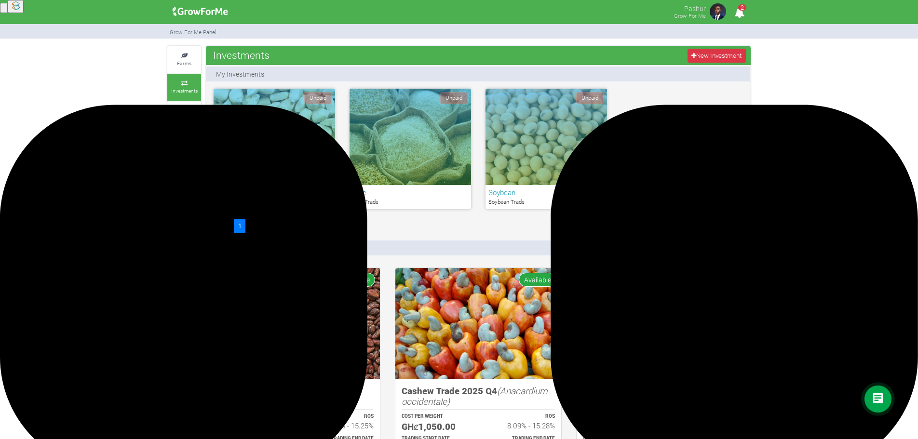
click at [739, 14] on icon "2" at bounding box center [739, 13] width 19 height 22
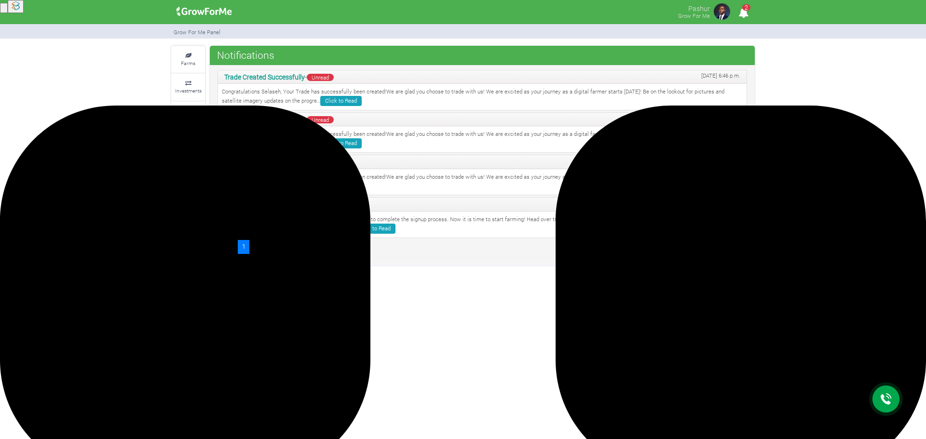
click at [332, 221] on p "Congratulations [PERSON_NAME], We are glad you were able to complete the signup…" at bounding box center [482, 224] width 521 height 18
click at [354, 231] on link "Click to Read" at bounding box center [374, 229] width 41 height 10
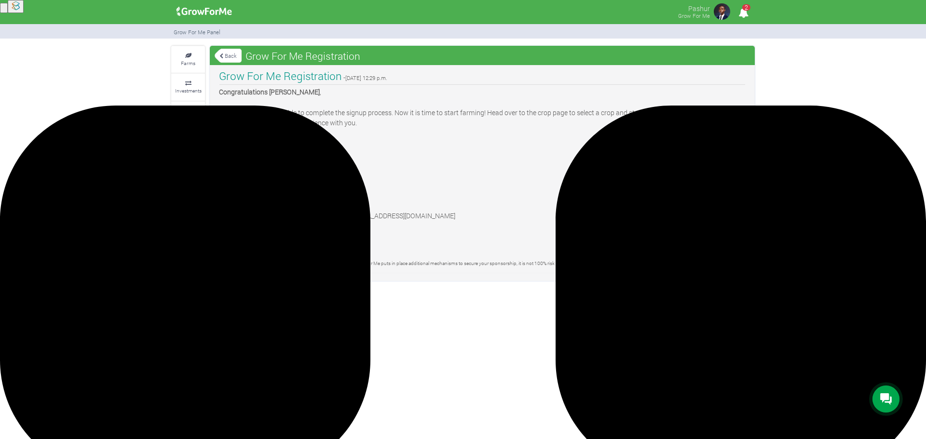
click at [233, 60] on link "Back" at bounding box center [228, 56] width 27 height 16
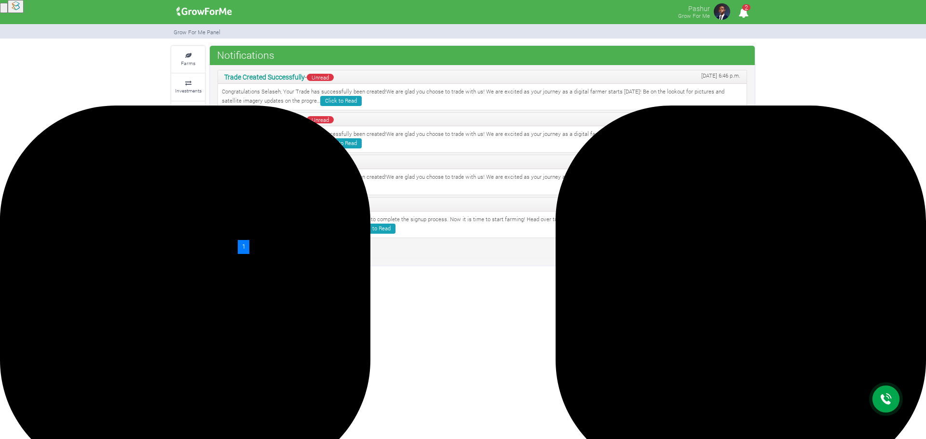
click at [320, 184] on link "Click to Read" at bounding box center [340, 186] width 41 height 10
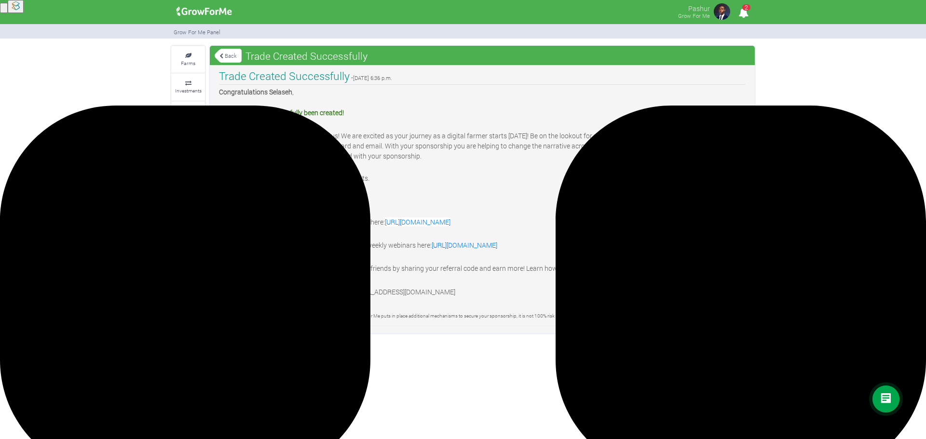
click at [222, 55] on icon at bounding box center [221, 56] width 4 height 5
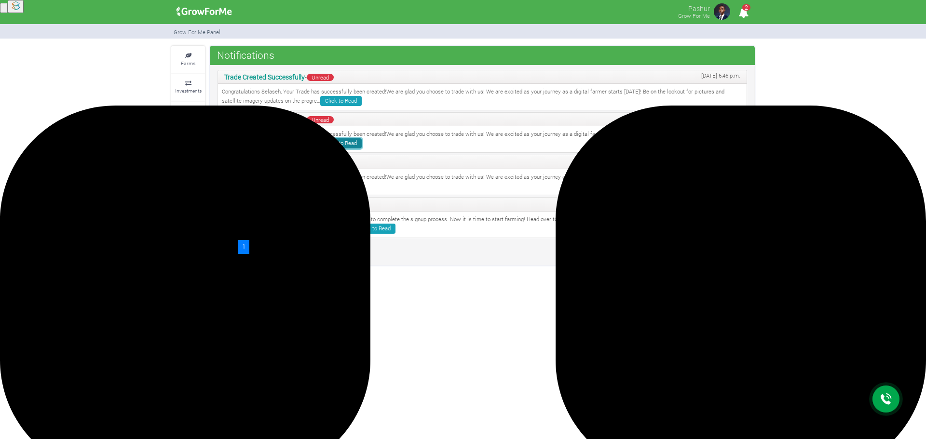
click at [330, 143] on link "Click to Read" at bounding box center [340, 143] width 41 height 10
click at [320, 101] on link "Click to Read" at bounding box center [340, 101] width 41 height 10
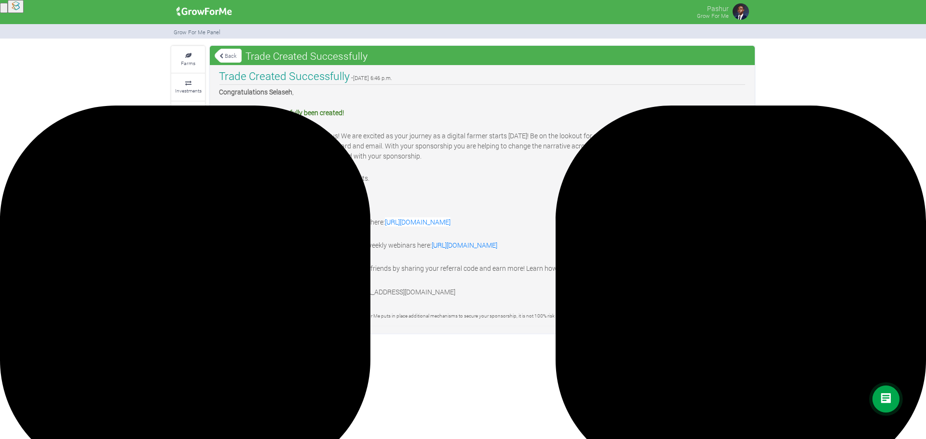
click at [231, 55] on link "Back" at bounding box center [228, 56] width 27 height 16
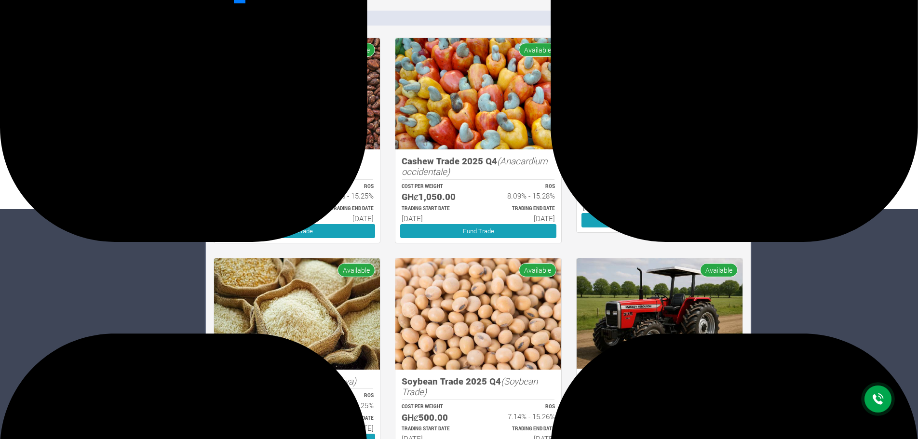
scroll to position [241, 0]
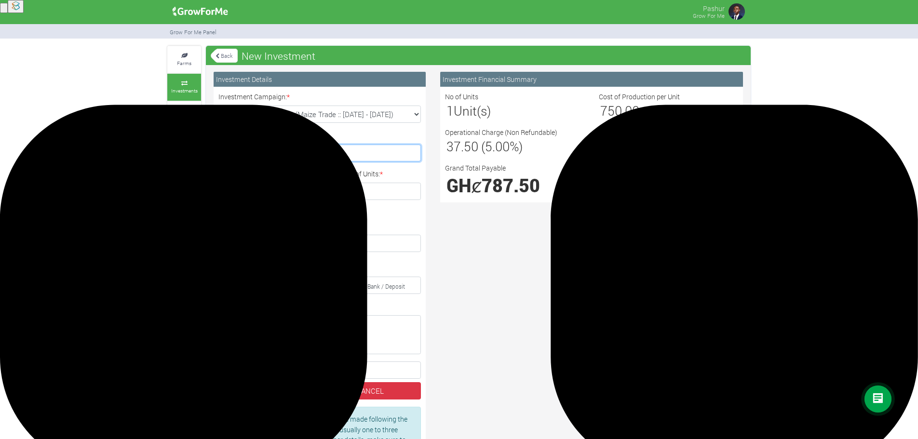
click at [307, 152] on input "Give your Investment a Name: *" at bounding box center [319, 153] width 202 height 17
click at [227, 53] on link "Back" at bounding box center [224, 56] width 27 height 16
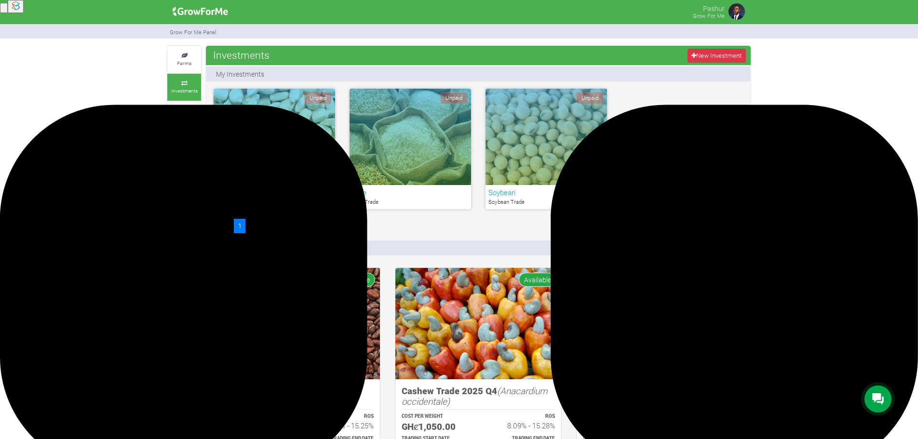
click at [584, 133] on div "Unpaid" at bounding box center [545, 137] width 121 height 96
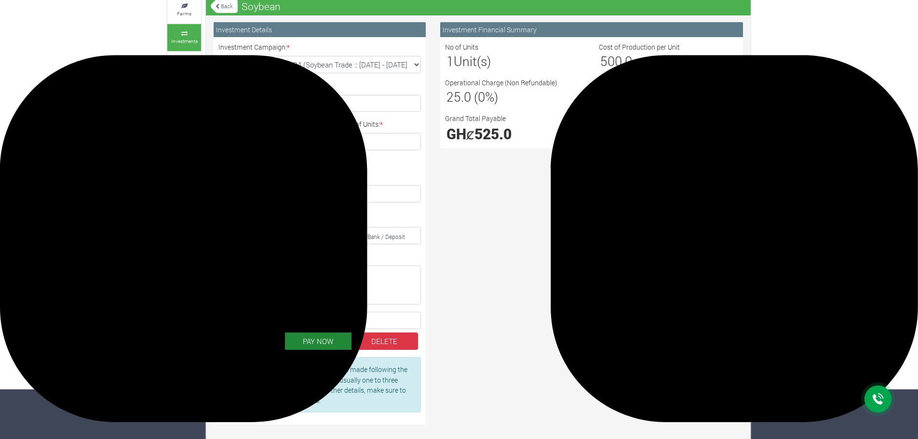
scroll to position [57, 0]
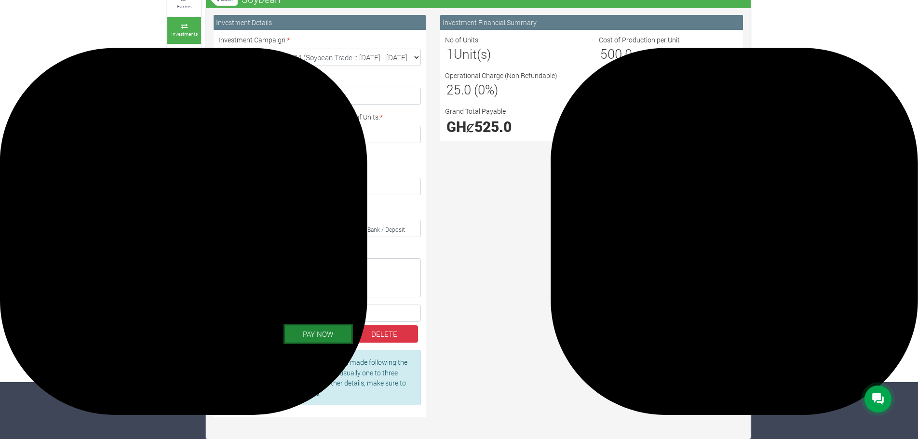
click at [329, 339] on button "PAY NOW" at bounding box center [318, 333] width 67 height 17
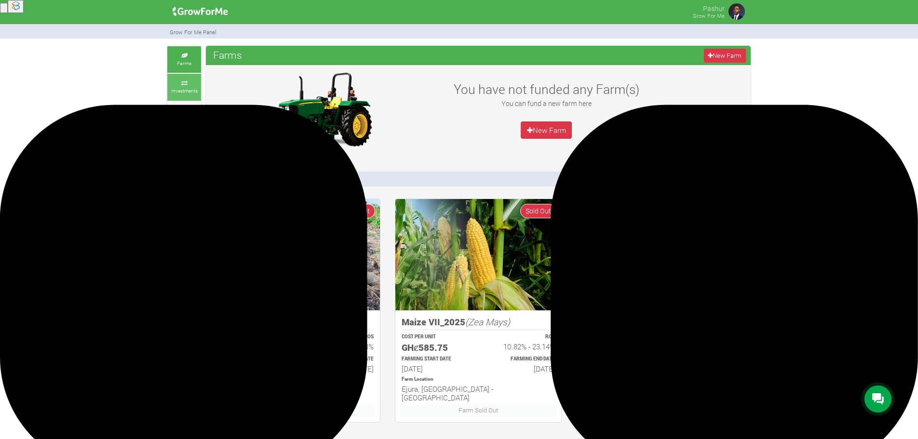
click at [191, 91] on small "Investments" at bounding box center [184, 90] width 27 height 7
